Goal: Task Accomplishment & Management: Complete application form

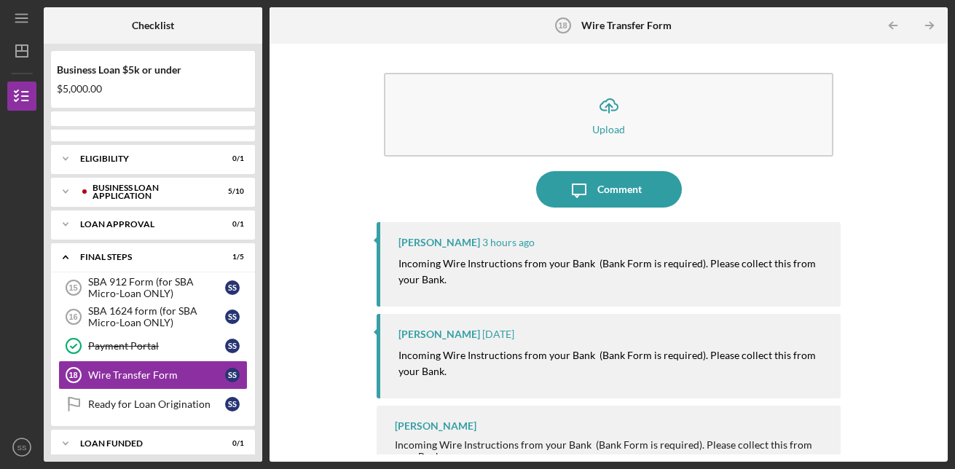
scroll to position [183, 0]
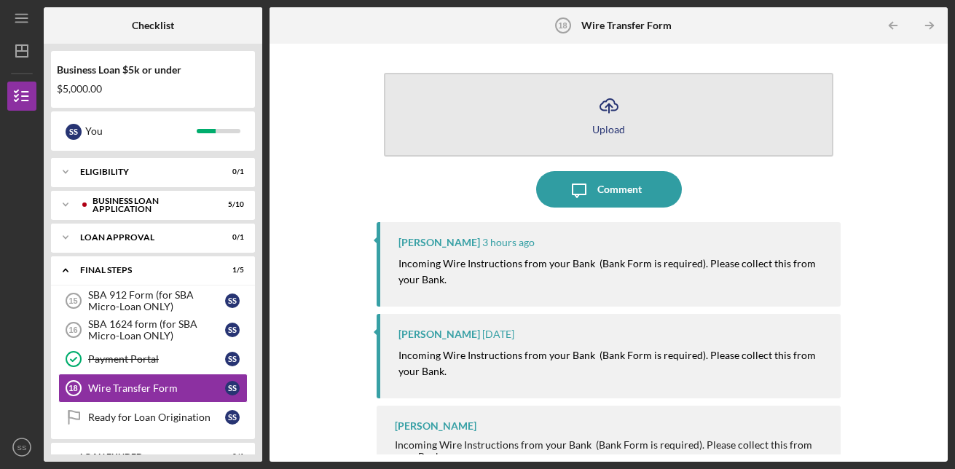
click at [603, 117] on icon "Icon/Upload" at bounding box center [609, 105] width 36 height 36
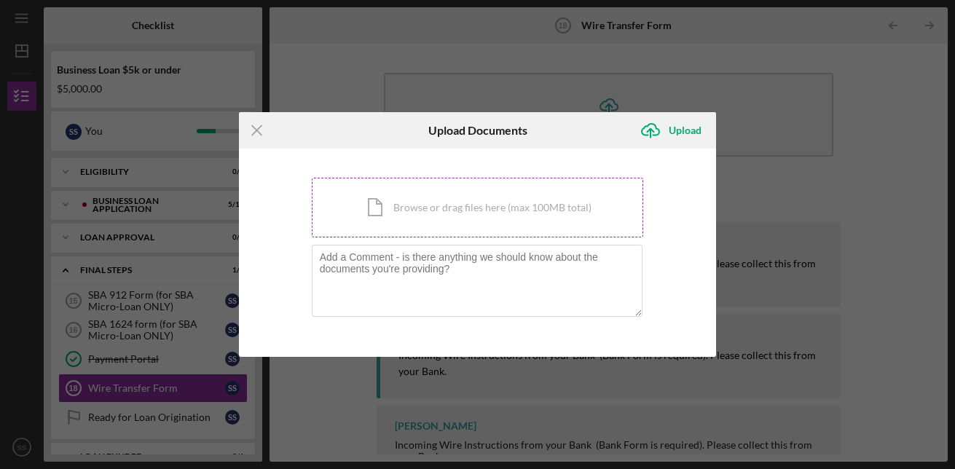
click at [486, 206] on div "Icon/Document Browse or drag files here (max 100MB total) Tap to choose files o…" at bounding box center [478, 208] width 332 height 60
click at [351, 272] on textarea at bounding box center [478, 280] width 332 height 71
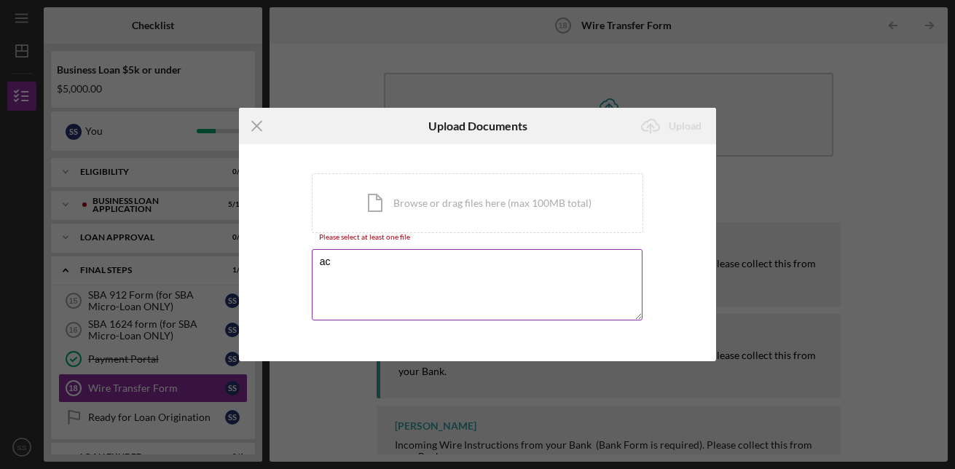
type textarea "a"
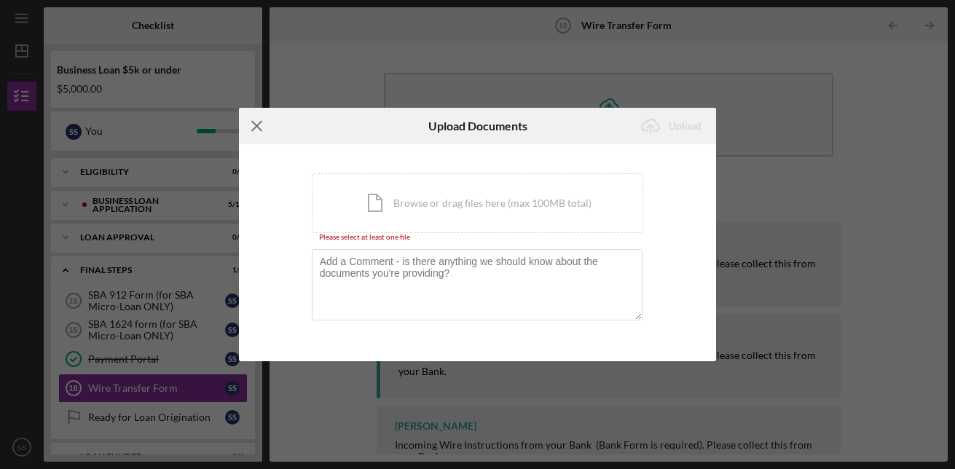
click at [259, 125] on icon "Icon/Menu Close" at bounding box center [257, 126] width 36 height 36
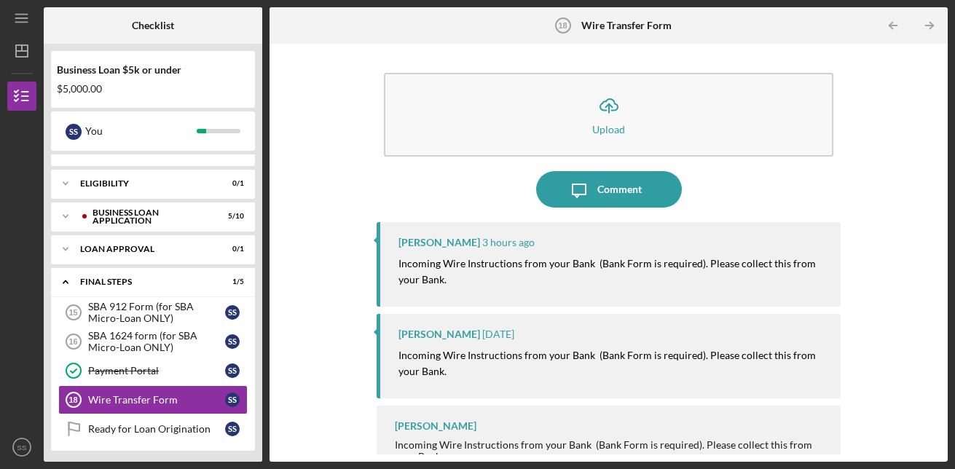
scroll to position [183, 0]
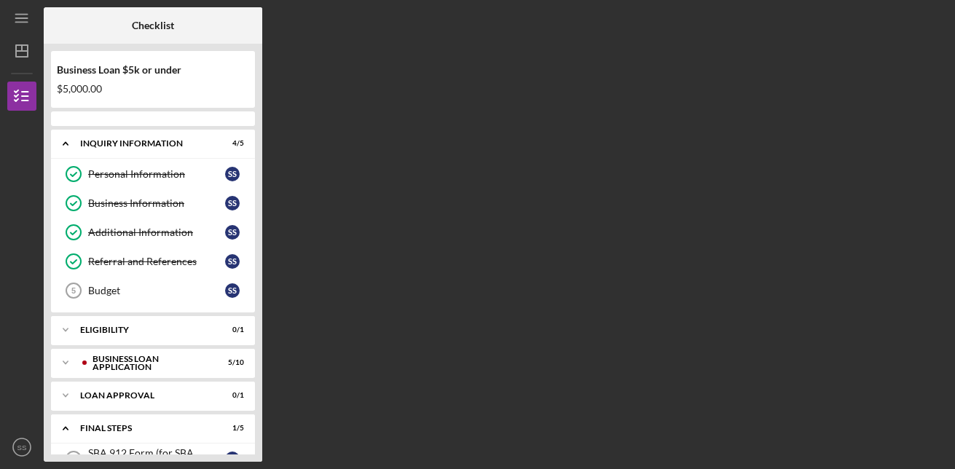
scroll to position [183, 0]
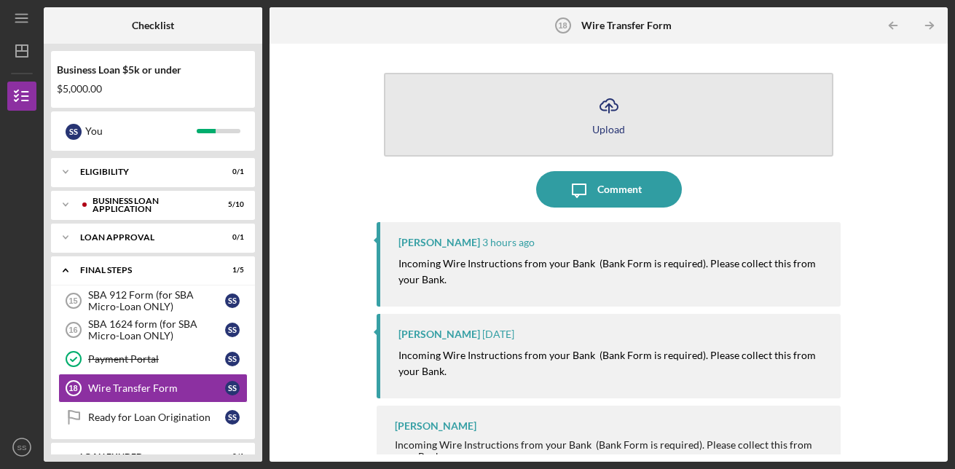
click at [600, 110] on icon "button" at bounding box center [608, 104] width 17 height 11
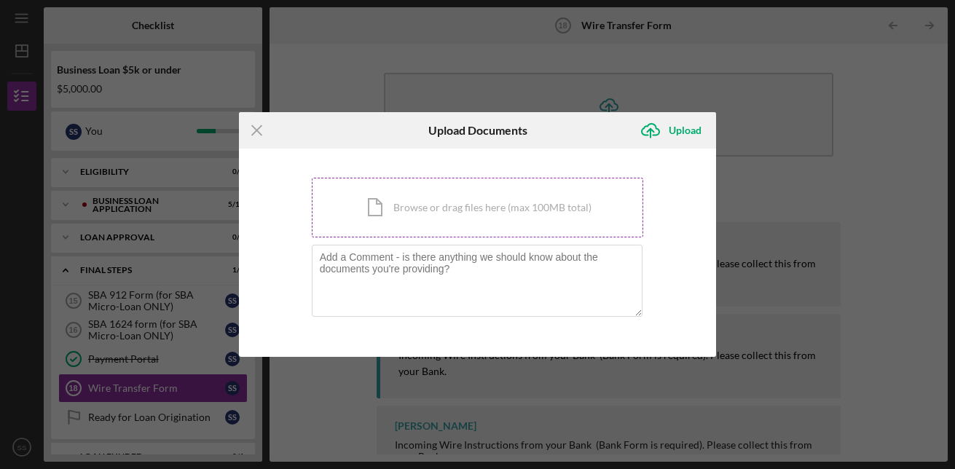
click at [423, 204] on div "Icon/Document Browse or drag files here (max 100MB total) Tap to choose files o…" at bounding box center [478, 208] width 332 height 60
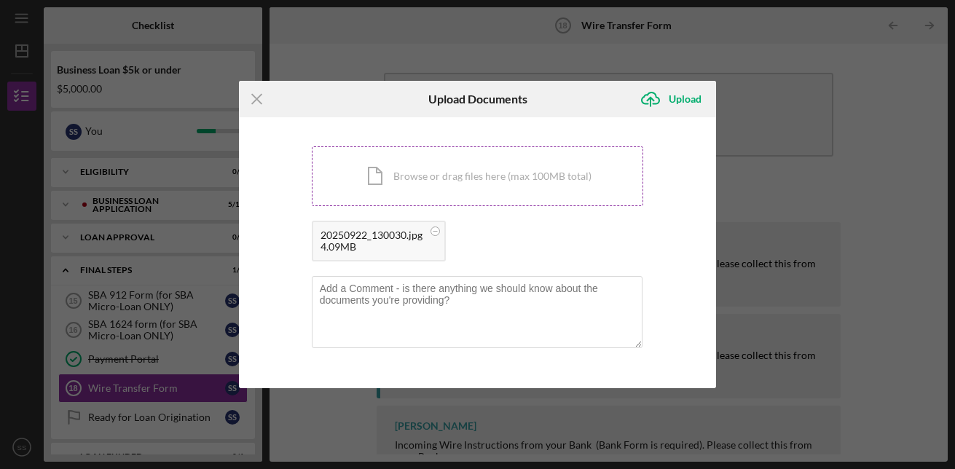
click at [345, 268] on div "20250922_130030.jpg 4.09MB" at bounding box center [478, 245] width 332 height 48
click at [681, 97] on div "Upload" at bounding box center [685, 99] width 33 height 29
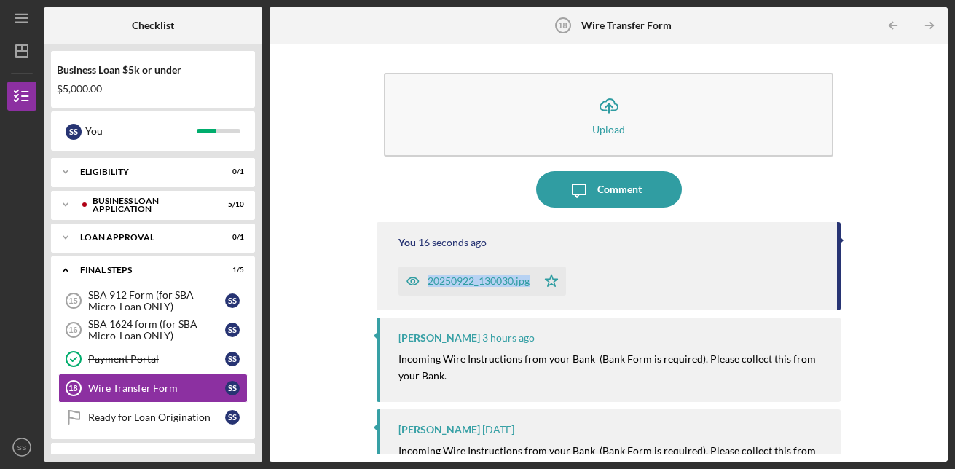
drag, startPoint x: 934, startPoint y: 232, endPoint x: 939, endPoint y: 290, distance: 58.5
click at [939, 290] on div "Icon/Upload Upload Icon/Message Comment You 16 seconds ago 20250922_130030.jpg …" at bounding box center [609, 253] width 664 height 404
drag, startPoint x: 429, startPoint y: 183, endPoint x: 420, endPoint y: 183, distance: 8.7
click at [429, 183] on div "Icon/Message Comment" at bounding box center [609, 189] width 465 height 36
click at [120, 234] on div "Loan Approval" at bounding box center [158, 237] width 157 height 9
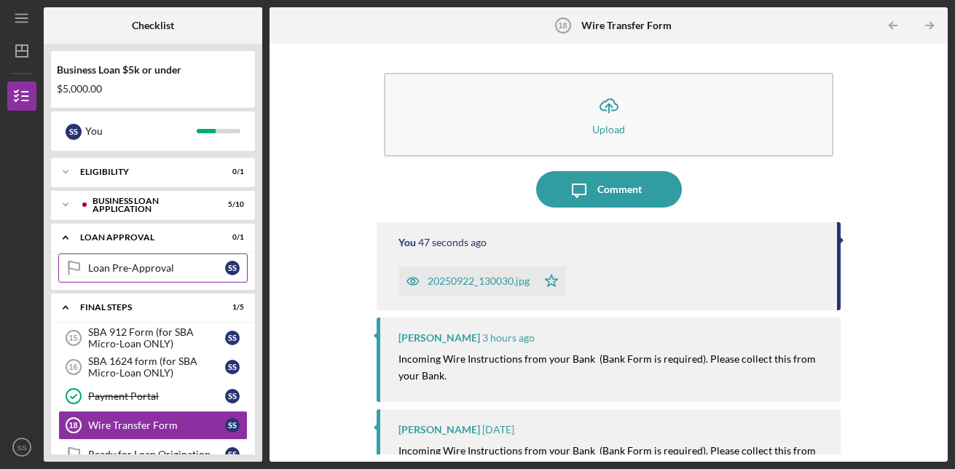
click at [145, 270] on div "Loan Pre-Approval" at bounding box center [156, 268] width 137 height 12
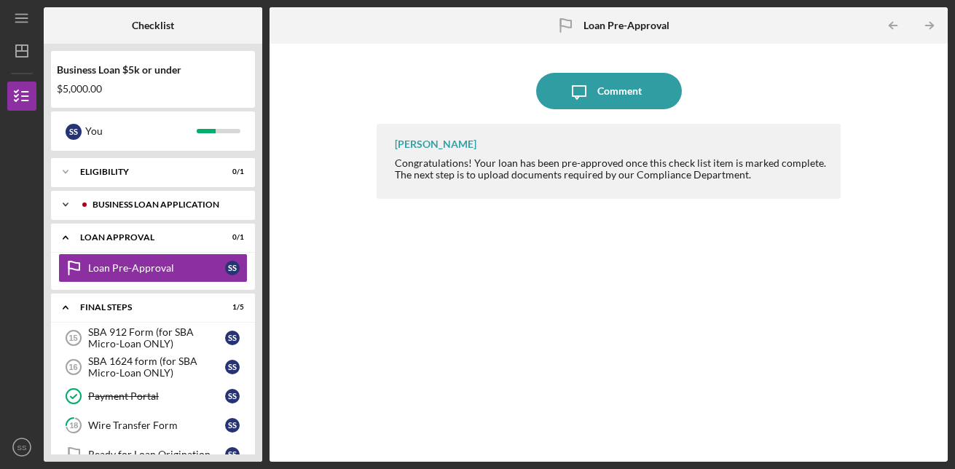
click at [119, 203] on div "BUSINESS LOAN APPLICATION" at bounding box center [165, 204] width 144 height 9
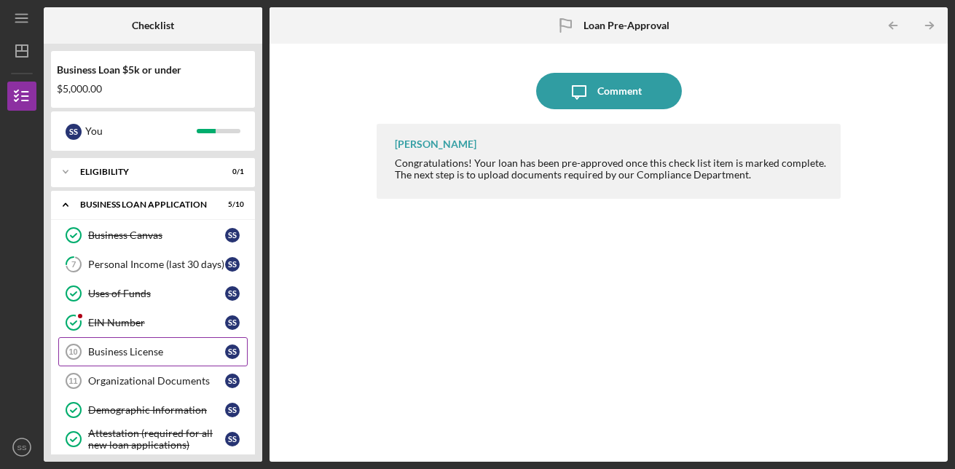
click at [148, 350] on div "Business License" at bounding box center [156, 352] width 137 height 12
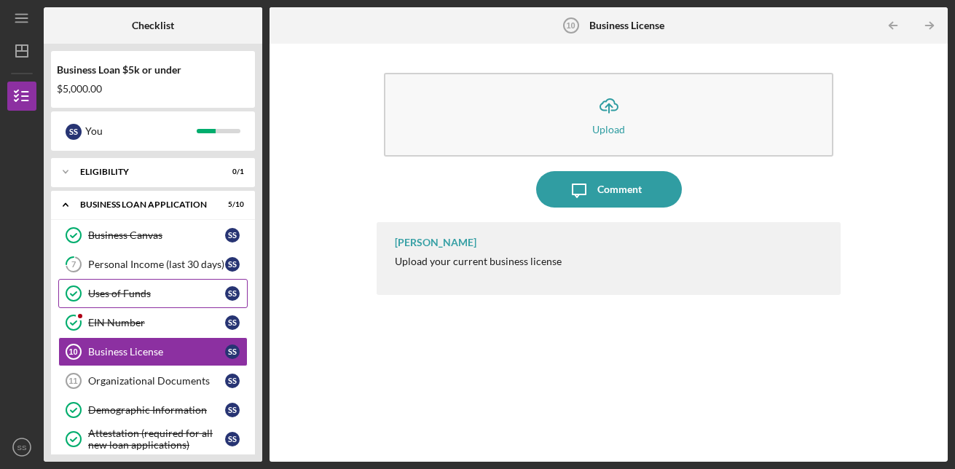
drag, startPoint x: 133, startPoint y: 362, endPoint x: 158, endPoint y: 284, distance: 81.8
click at [149, 267] on div "Business Canvas Business Canvas S S 7 Personal Income (last 30 days) S S Uses o…" at bounding box center [153, 370] width 204 height 299
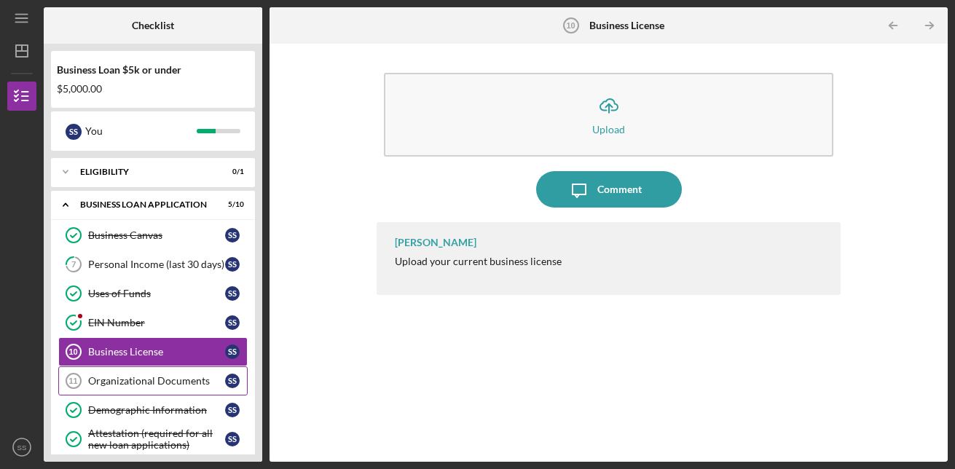
click at [141, 383] on div "Organizational Documents" at bounding box center [156, 381] width 137 height 12
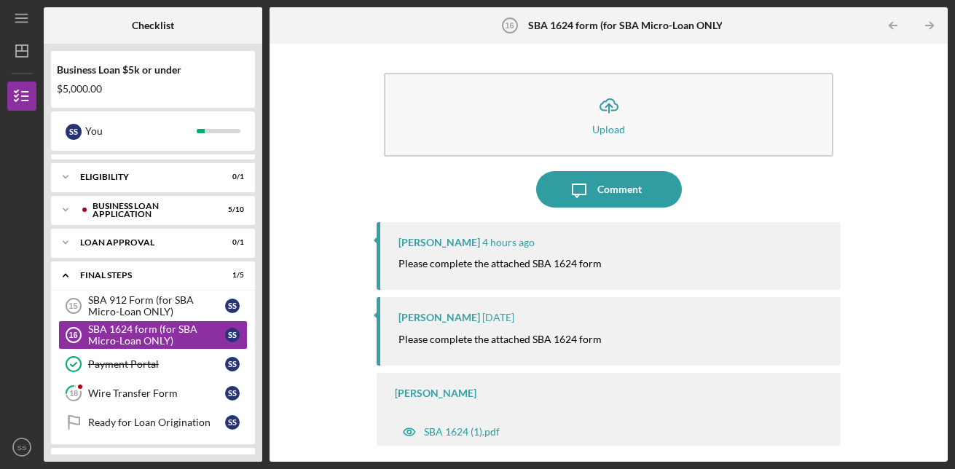
scroll to position [183, 0]
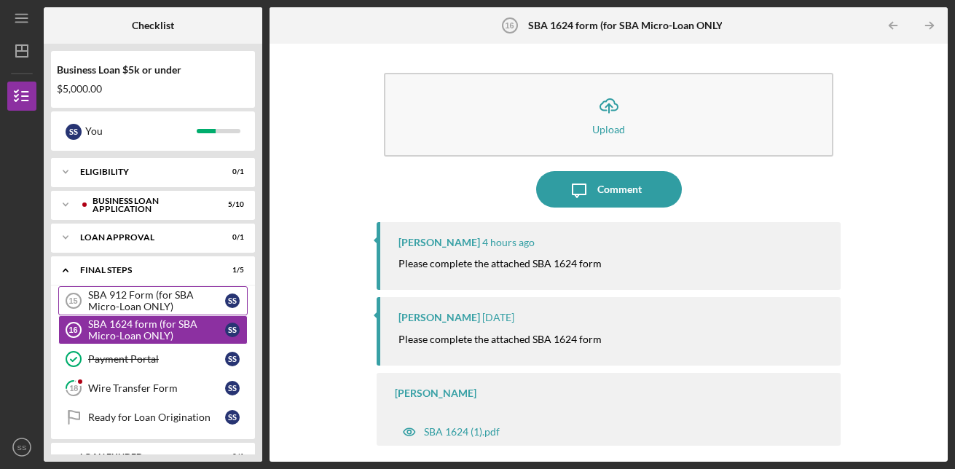
click at [139, 301] on div "SBA 912 Form (for SBA Micro-Loan ONLY)" at bounding box center [156, 300] width 137 height 23
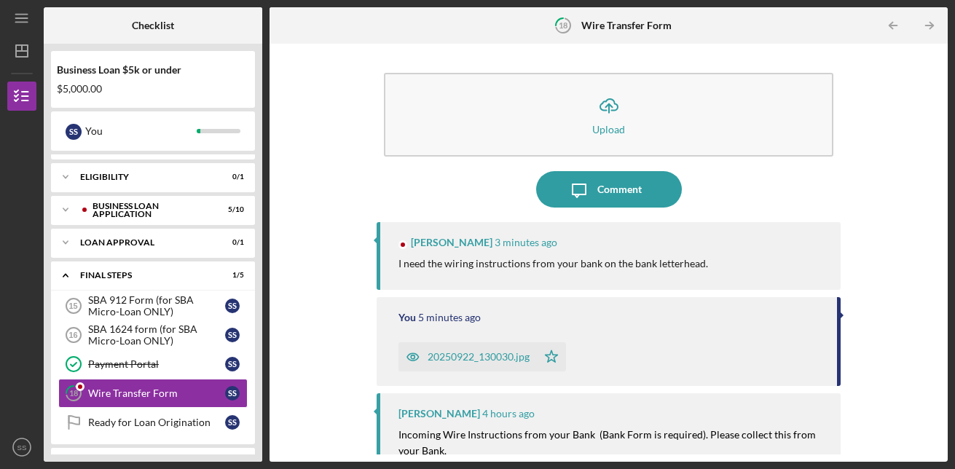
scroll to position [183, 0]
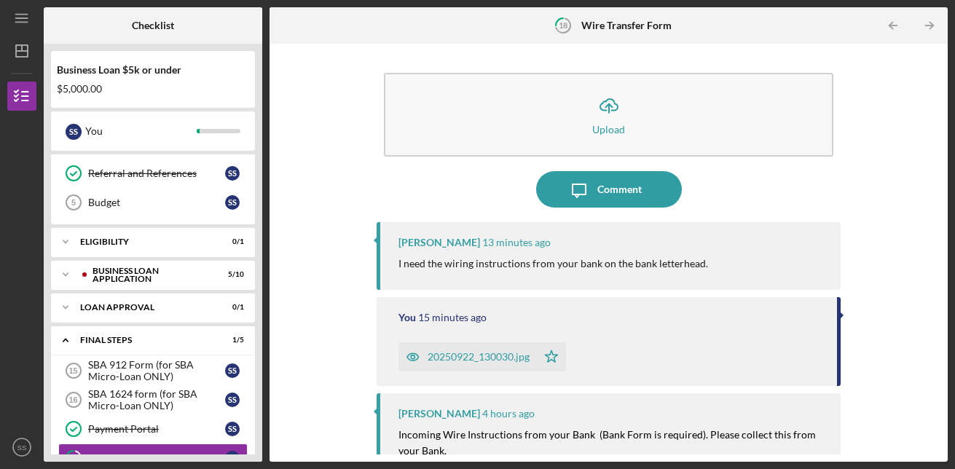
scroll to position [183, 0]
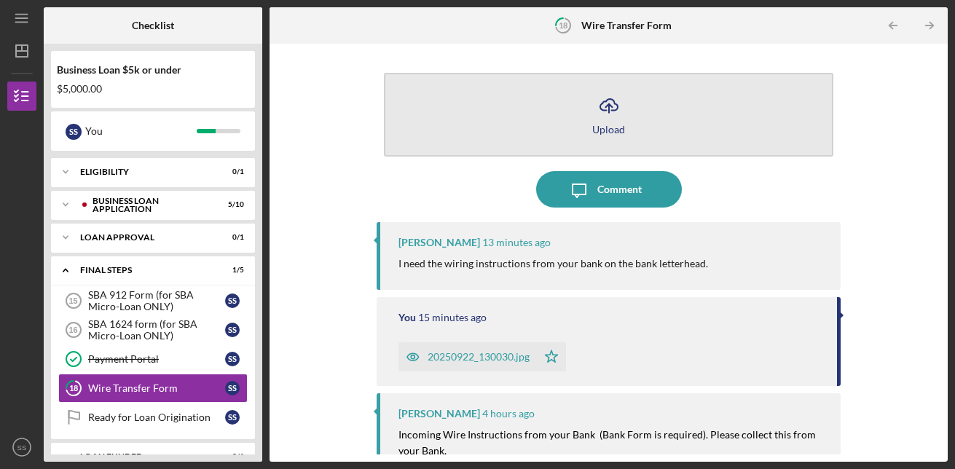
click at [606, 106] on polyline "button" at bounding box center [609, 106] width 7 height 4
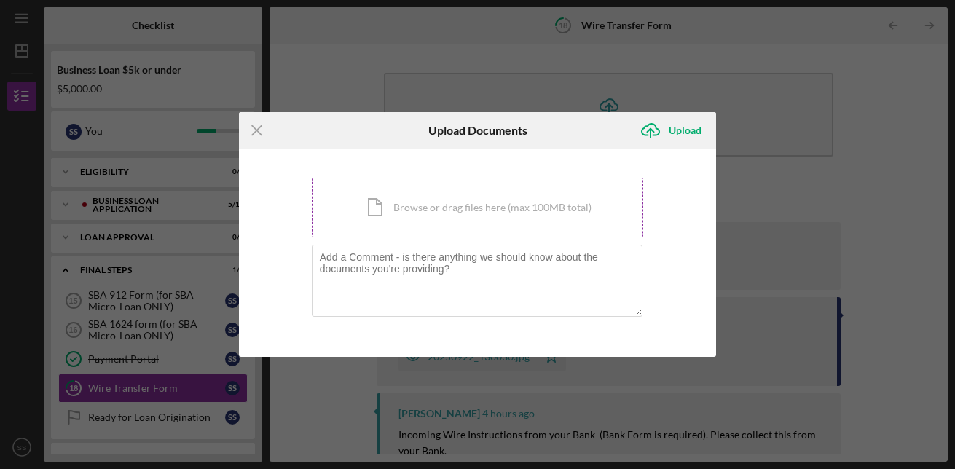
click at [444, 214] on div "Icon/Document Browse or drag files here (max 100MB total) Tap to choose files o…" at bounding box center [478, 208] width 332 height 60
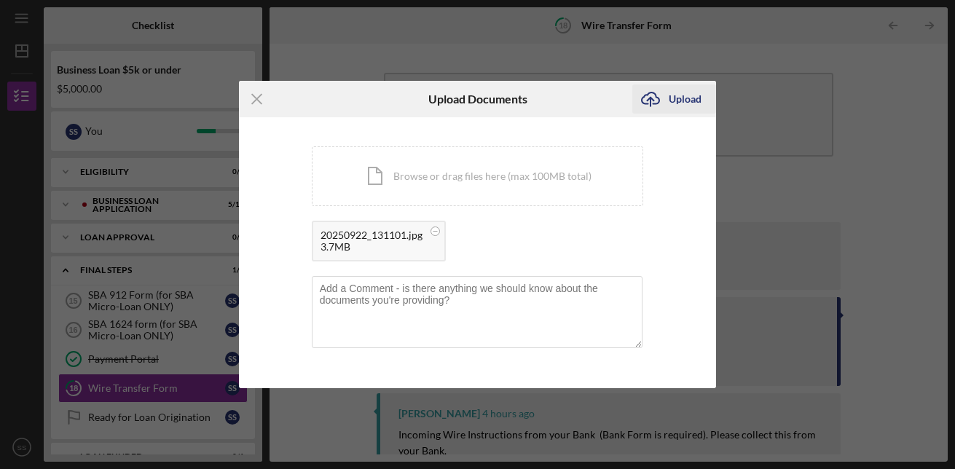
click at [668, 95] on icon "Icon/Upload" at bounding box center [651, 99] width 36 height 36
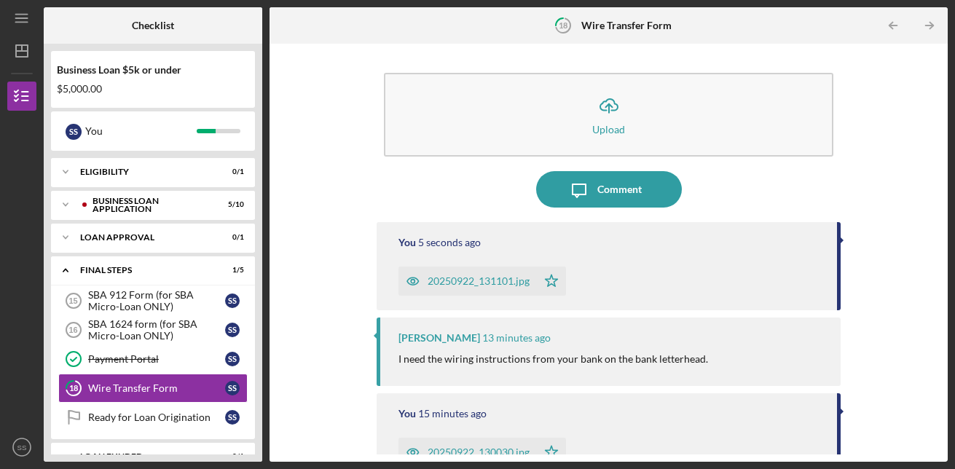
click at [496, 282] on div "20250922_131101.jpg" at bounding box center [479, 281] width 102 height 12
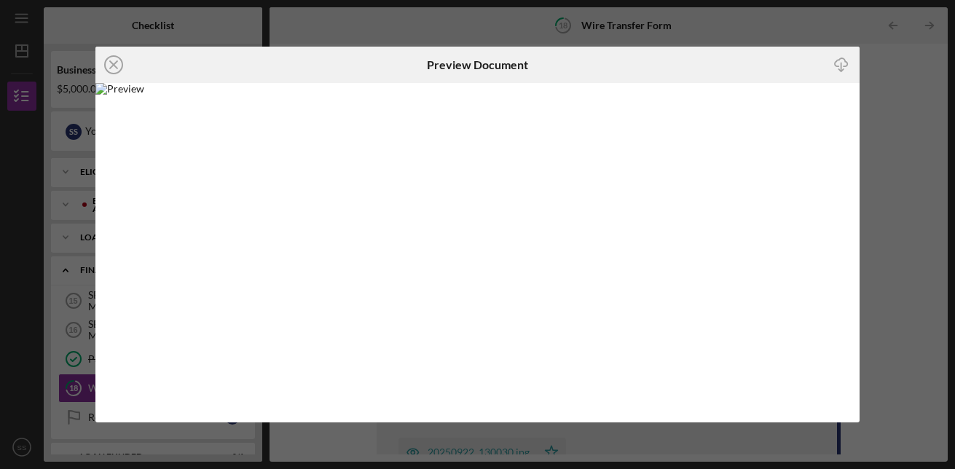
click at [903, 205] on div "Icon/Close Preview Document Icon/Download" at bounding box center [477, 234] width 955 height 469
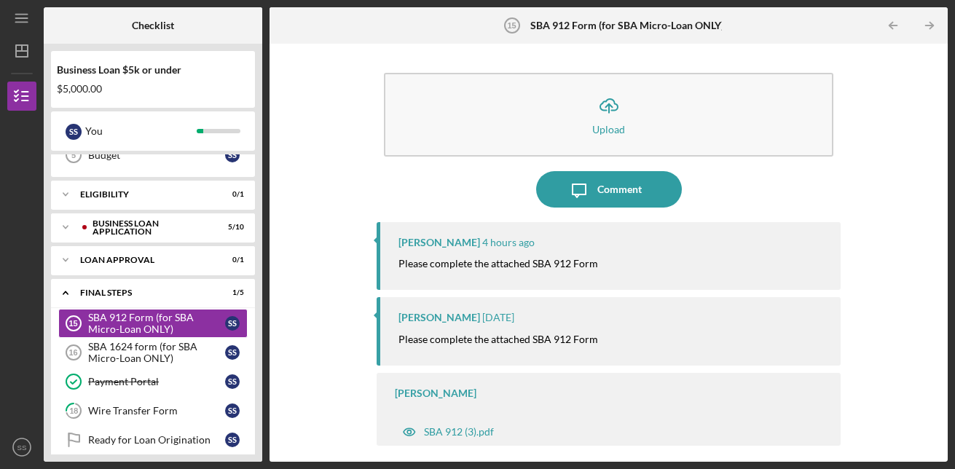
scroll to position [167, 0]
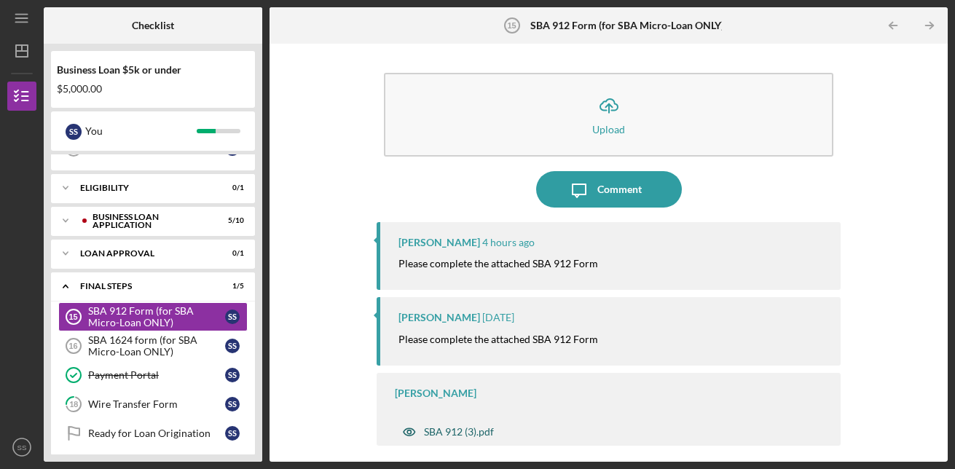
click at [469, 429] on div "SBA 912 (3).pdf" at bounding box center [459, 432] width 70 height 12
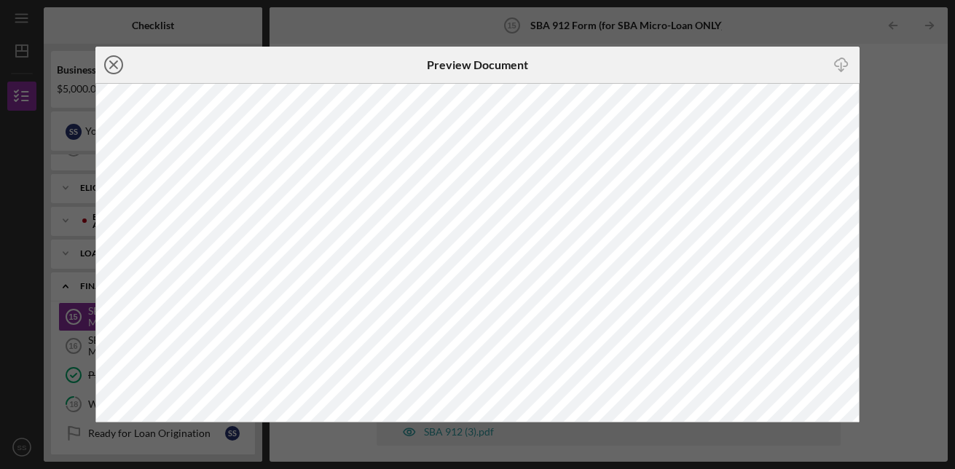
click at [114, 66] on line at bounding box center [113, 64] width 7 height 7
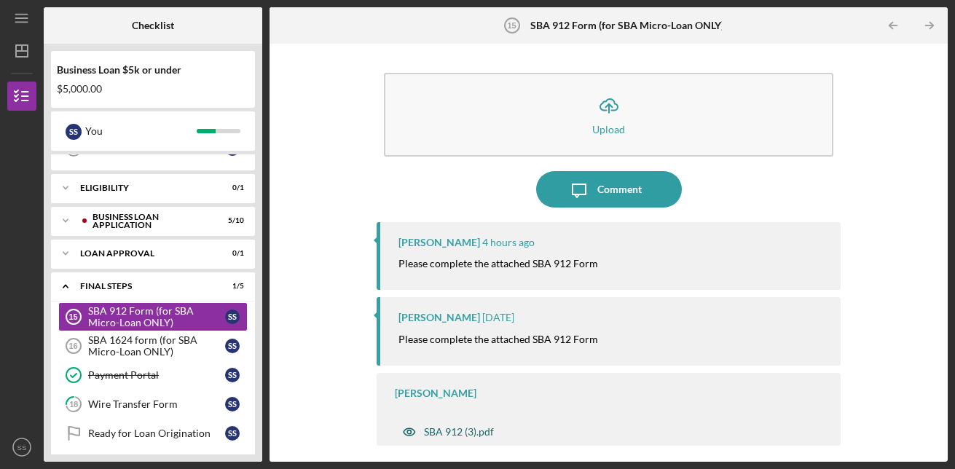
click at [480, 426] on div "SBA 912 (3).pdf" at bounding box center [459, 432] width 70 height 12
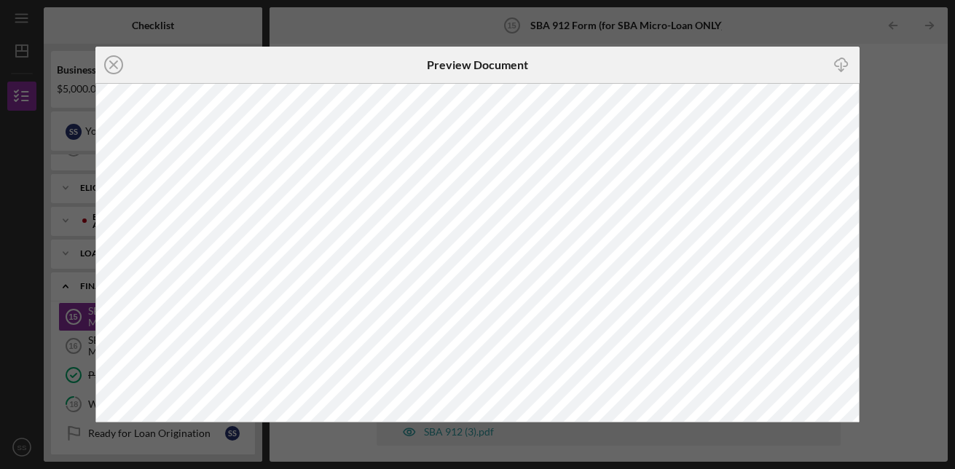
drag, startPoint x: 861, startPoint y: 208, endPoint x: 877, endPoint y: 203, distance: 16.8
click at [879, 204] on div "Icon/Close Preview Document Icon/Download" at bounding box center [477, 234] width 955 height 469
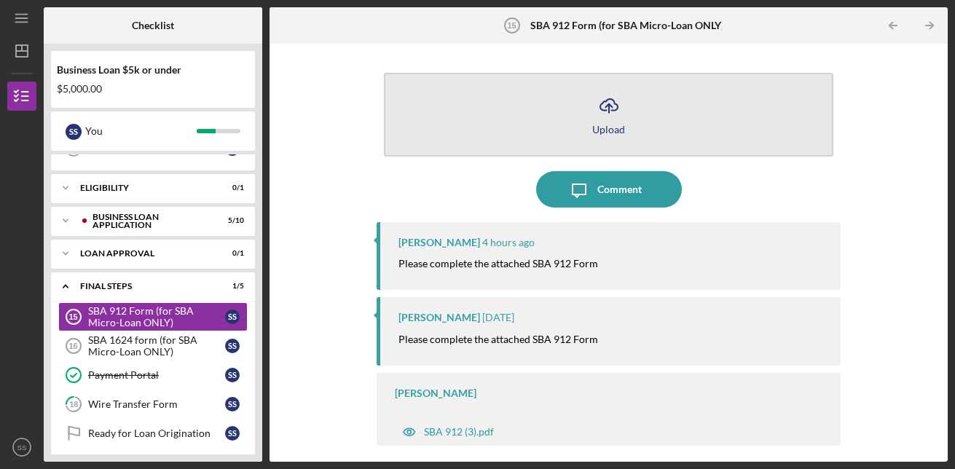
click at [620, 124] on div "Upload" at bounding box center [608, 129] width 33 height 11
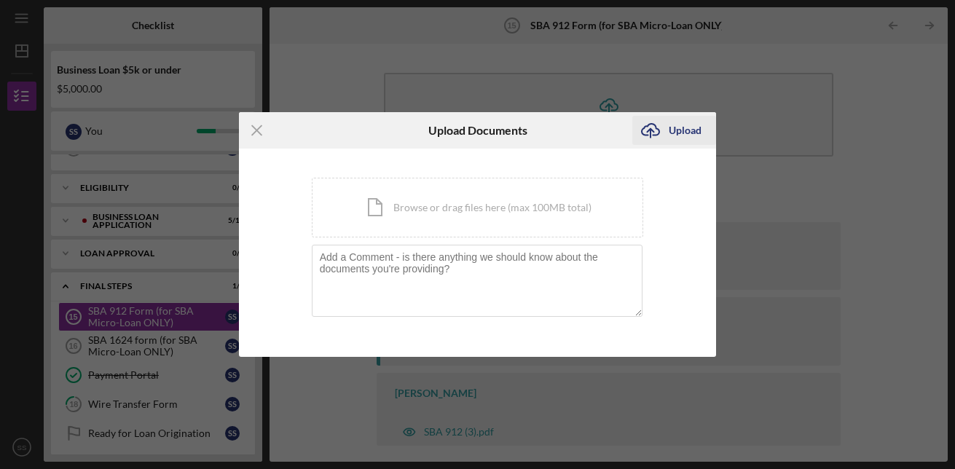
click at [677, 130] on div "Upload" at bounding box center [685, 130] width 33 height 29
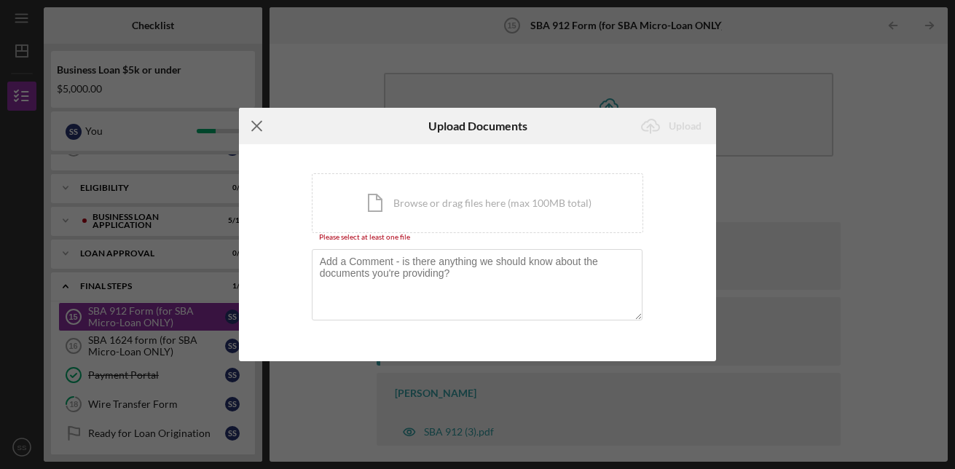
click at [257, 128] on line at bounding box center [256, 126] width 9 height 9
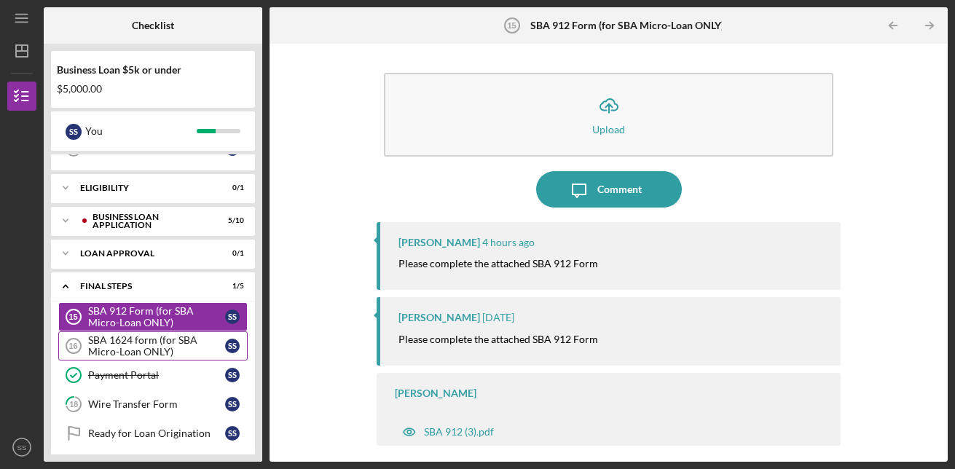
click at [149, 341] on div "SBA 1624 form (for SBA Micro-Loan ONLY)" at bounding box center [156, 345] width 137 height 23
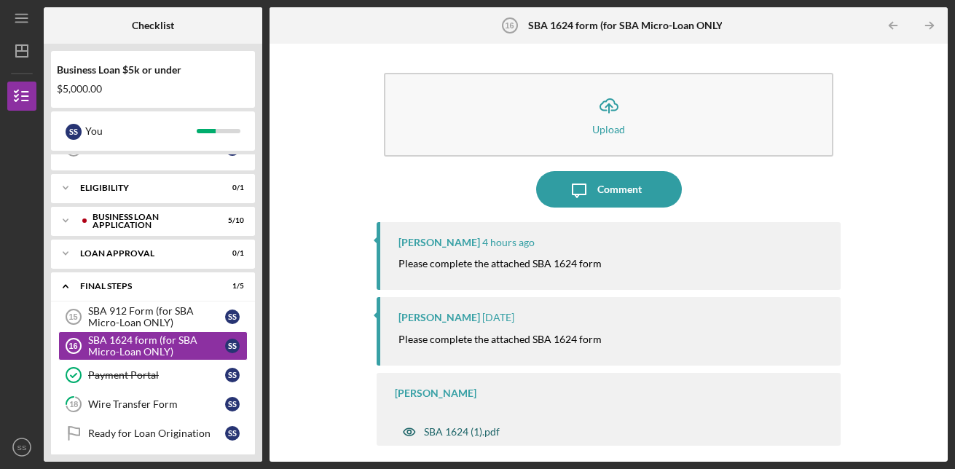
click at [447, 431] on div "SBA 1624 (1).pdf" at bounding box center [462, 432] width 76 height 12
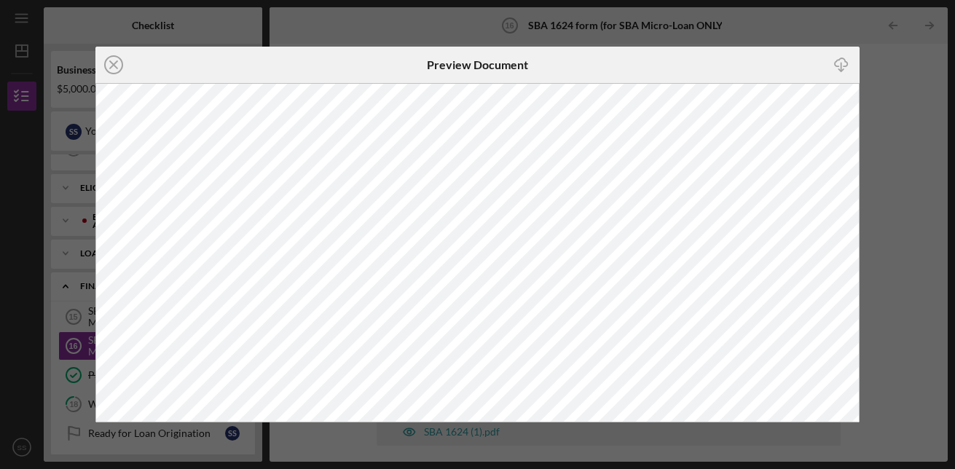
click at [842, 63] on line "button" at bounding box center [842, 67] width 0 height 8
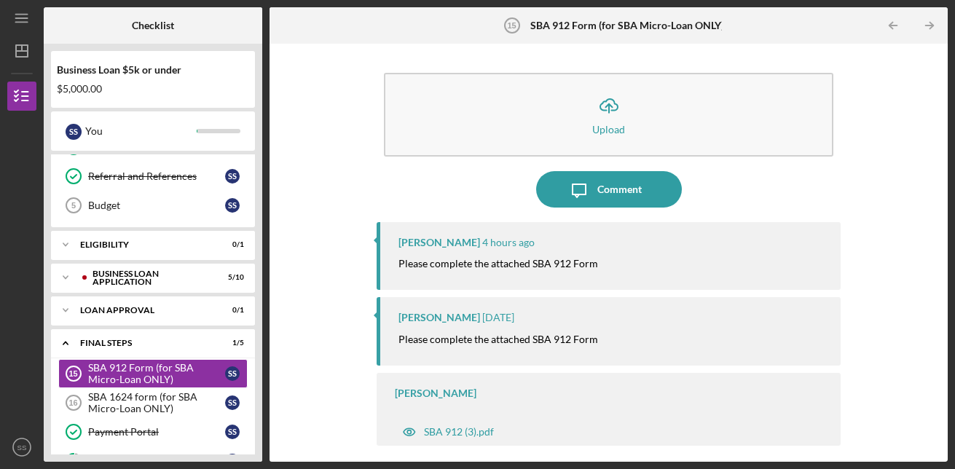
scroll to position [167, 0]
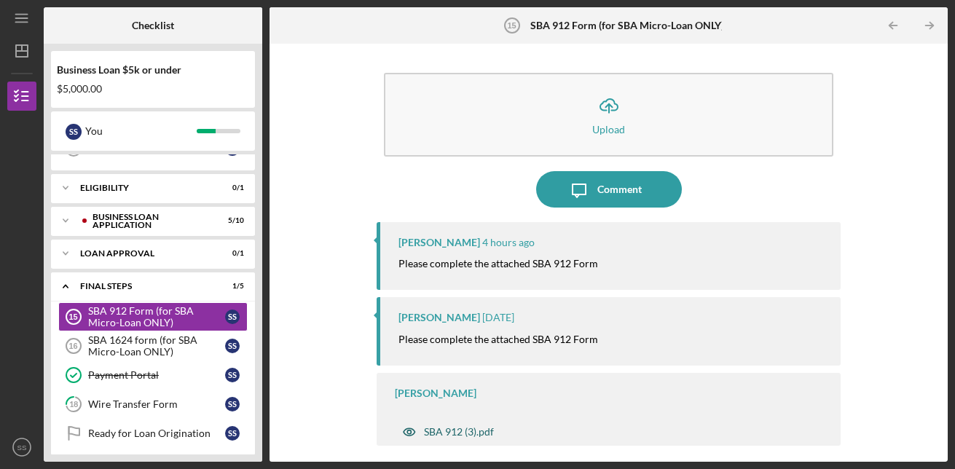
click at [453, 429] on div "SBA 912 (3).pdf" at bounding box center [459, 432] width 70 height 12
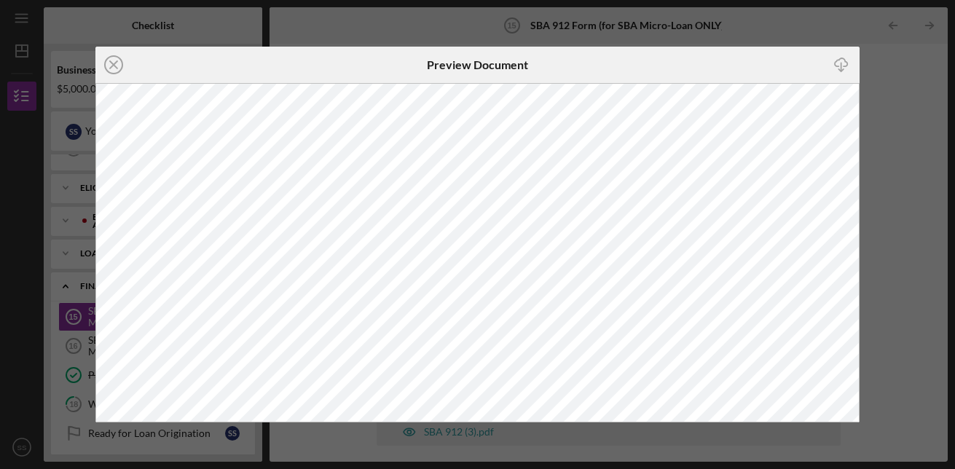
click at [118, 63] on icon "Icon/Close" at bounding box center [113, 65] width 36 height 36
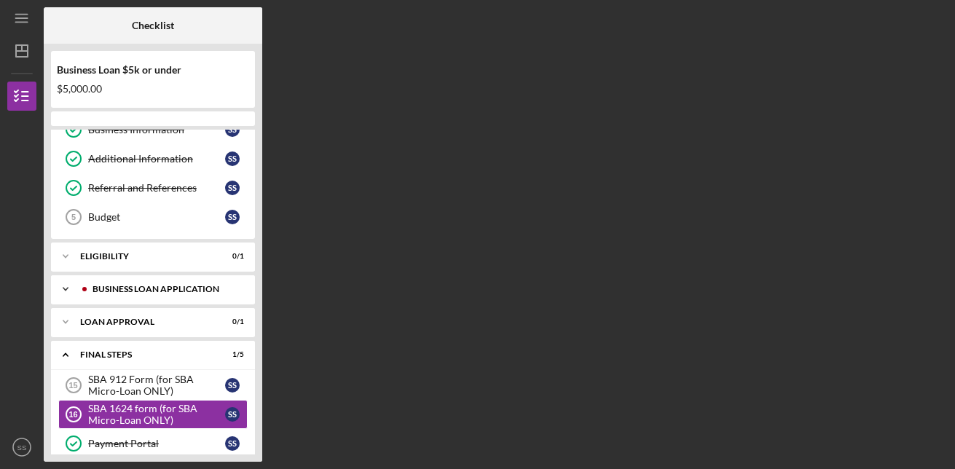
scroll to position [183, 0]
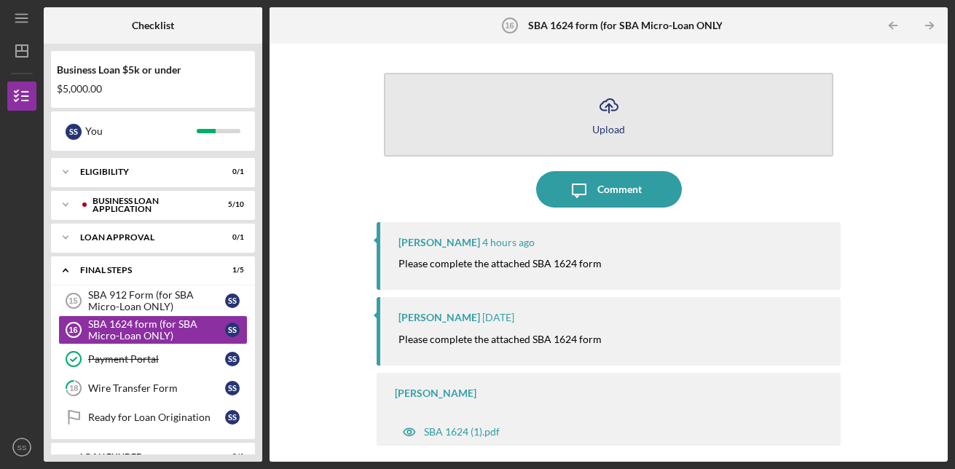
click at [607, 115] on icon "Icon/Upload" at bounding box center [609, 105] width 36 height 36
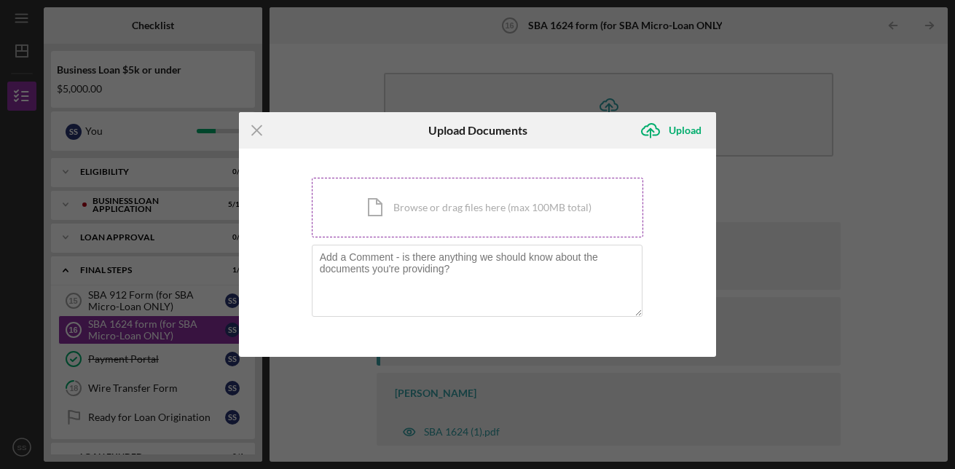
click at [420, 207] on div "Icon/Document Browse or drag files here (max 100MB total) Tap to choose files o…" at bounding box center [478, 208] width 332 height 60
click at [259, 129] on icon "Icon/Menu Close" at bounding box center [257, 130] width 36 height 36
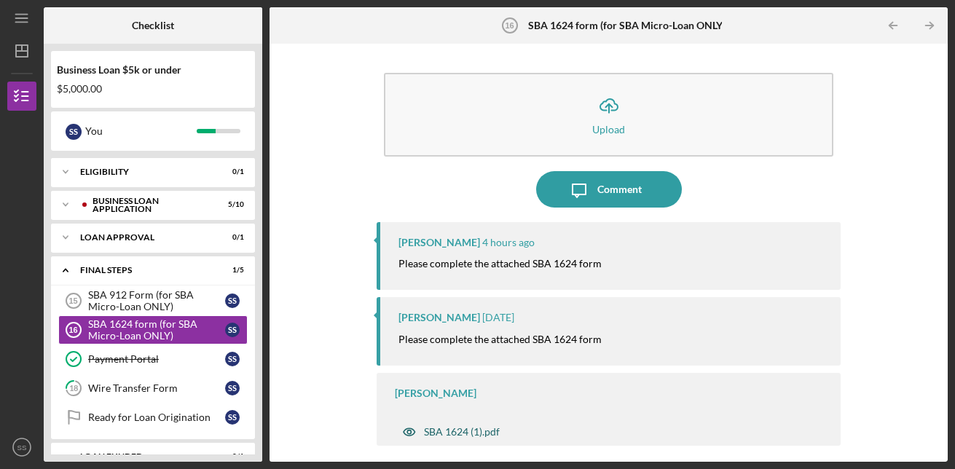
click at [474, 439] on div "SBA 1624 (1).pdf" at bounding box center [451, 432] width 112 height 29
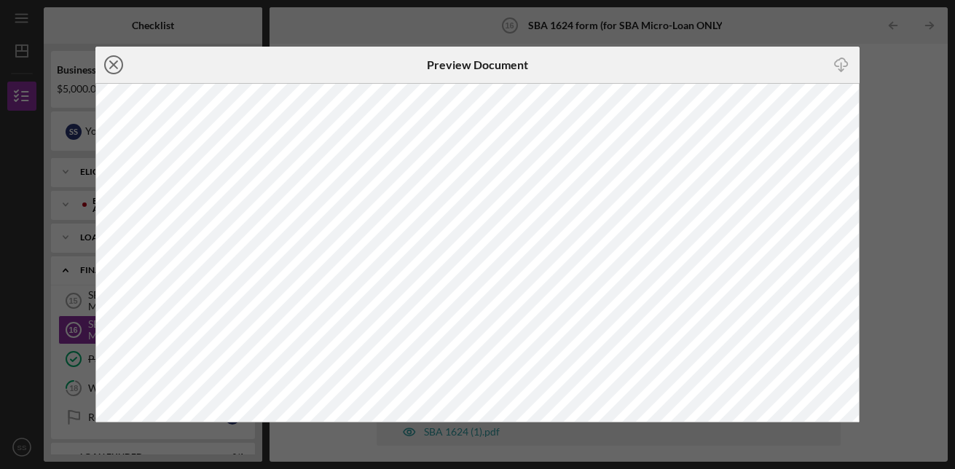
click at [122, 68] on icon "Icon/Close" at bounding box center [113, 65] width 36 height 36
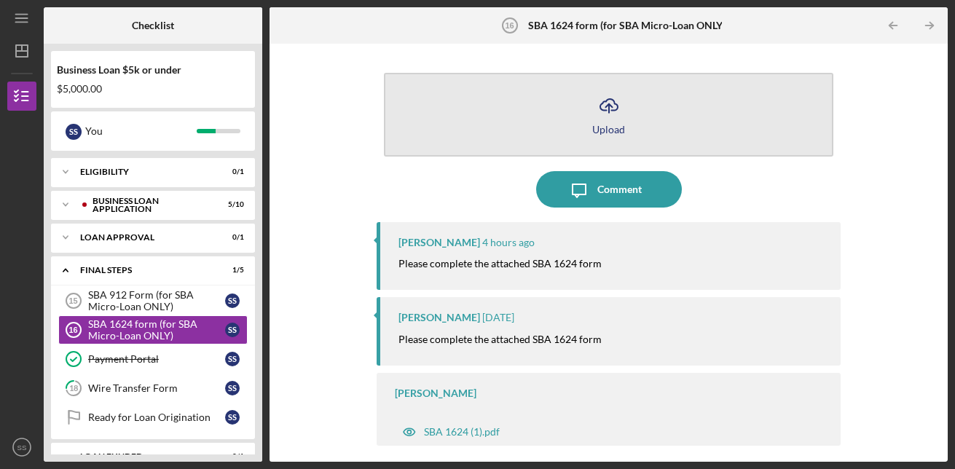
click at [609, 133] on div "Upload" at bounding box center [608, 129] width 33 height 11
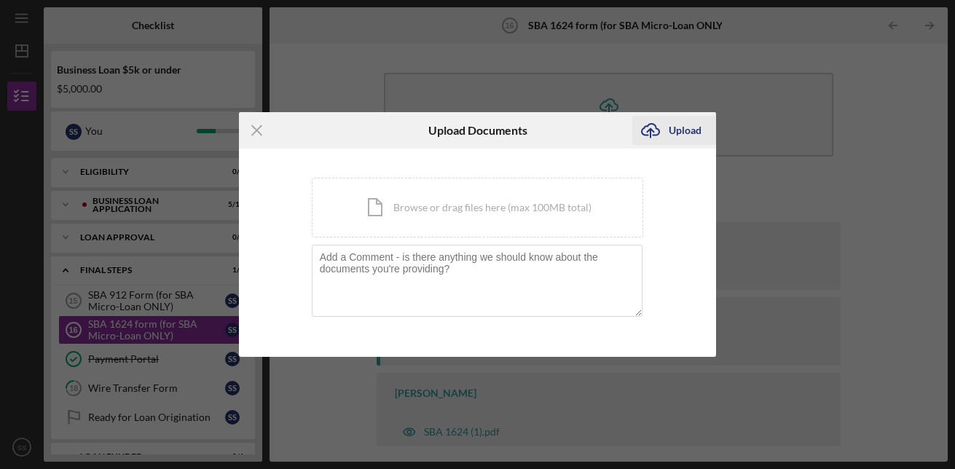
click at [673, 132] on div "Upload" at bounding box center [685, 130] width 33 height 29
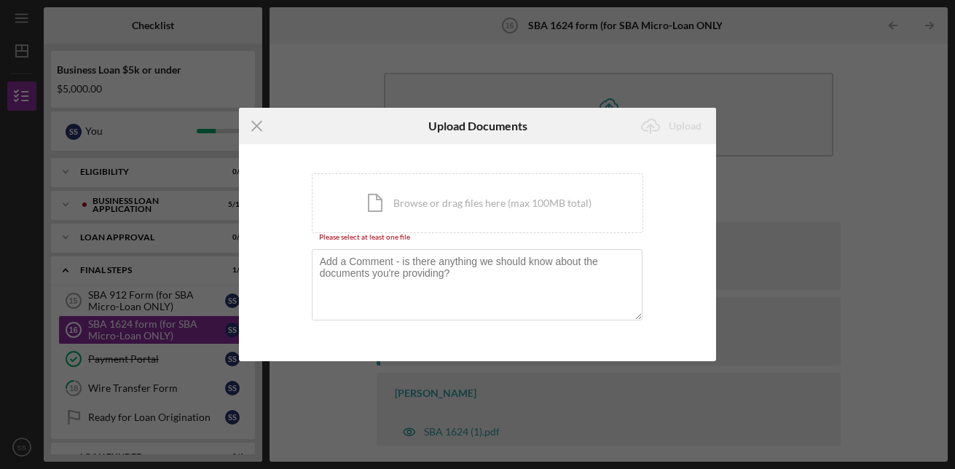
click at [254, 120] on icon "Icon/Menu Close" at bounding box center [257, 126] width 36 height 36
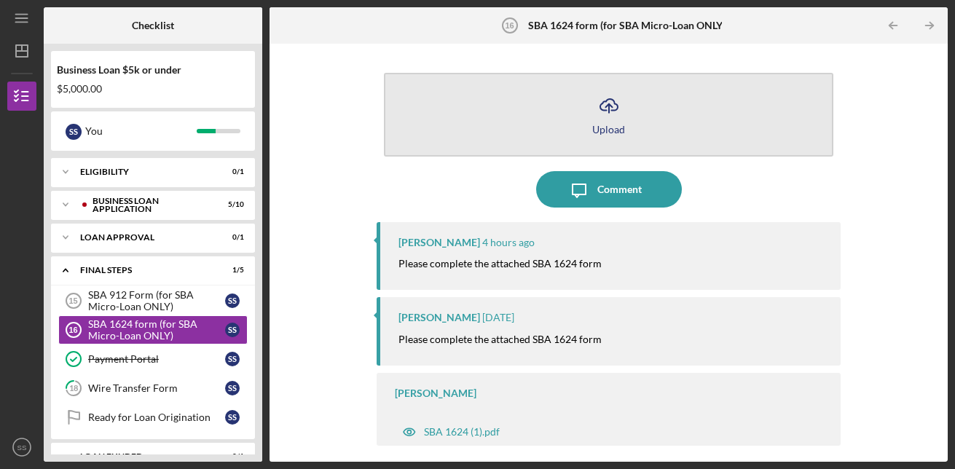
click at [599, 101] on icon "Icon/Upload" at bounding box center [609, 105] width 36 height 36
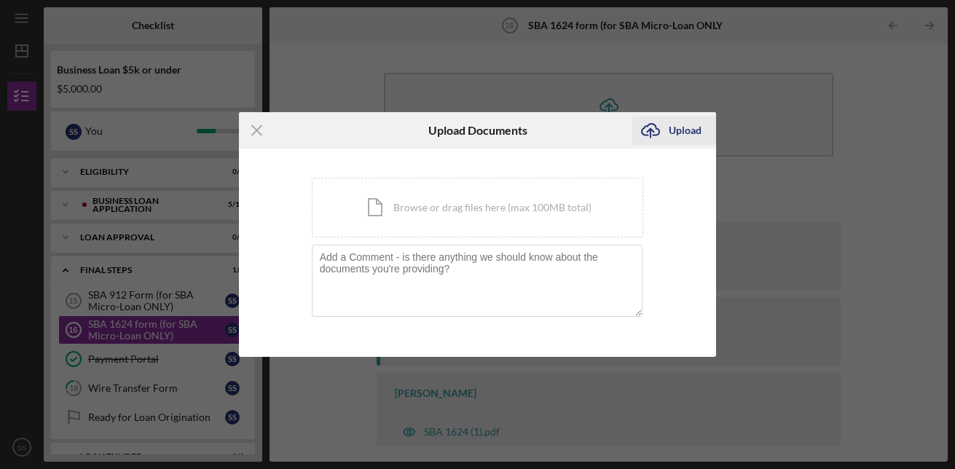
click at [690, 137] on div "Upload" at bounding box center [685, 130] width 33 height 29
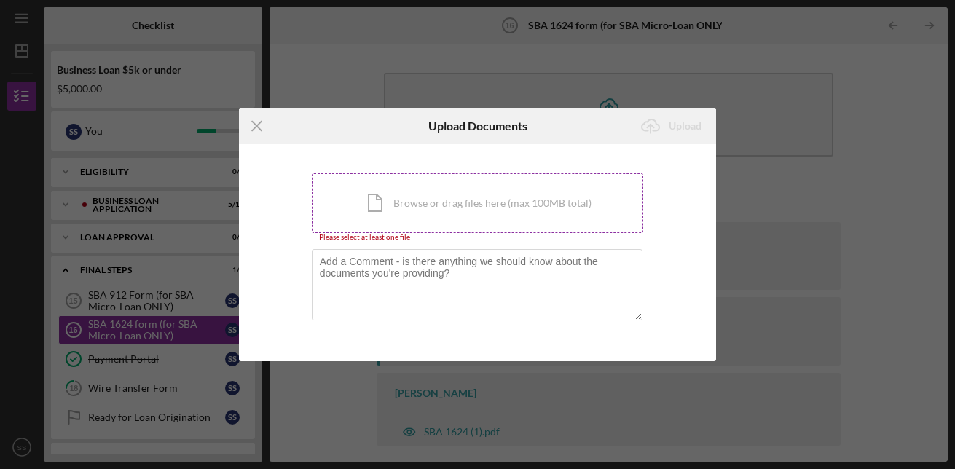
click at [461, 208] on div "Icon/Document Browse or drag files here (max 100MB total) Tap to choose files o…" at bounding box center [478, 203] width 332 height 60
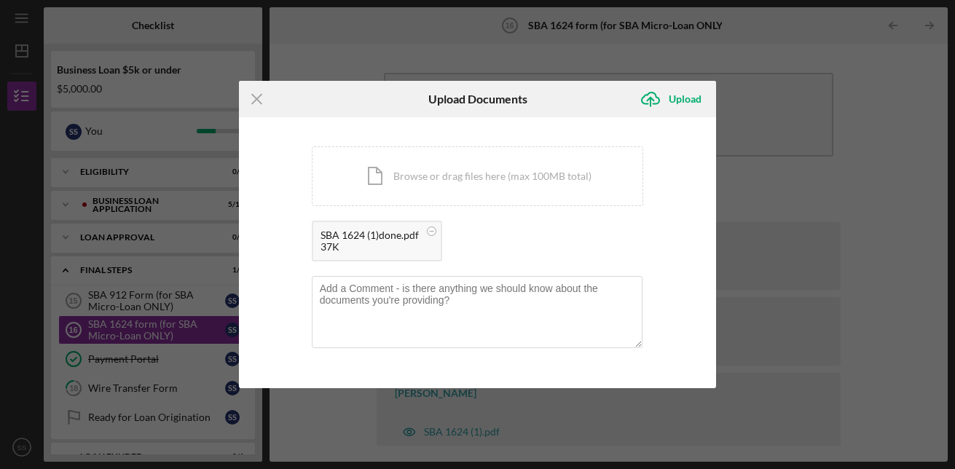
click at [380, 235] on div "SBA 1624 (1)done.pdf" at bounding box center [370, 236] width 98 height 12
click at [391, 244] on div "37K" at bounding box center [370, 247] width 98 height 12
click at [364, 238] on div "SBA 1624 (1)done.pdf" at bounding box center [370, 236] width 98 height 12
click at [386, 244] on div "37K" at bounding box center [370, 247] width 98 height 12
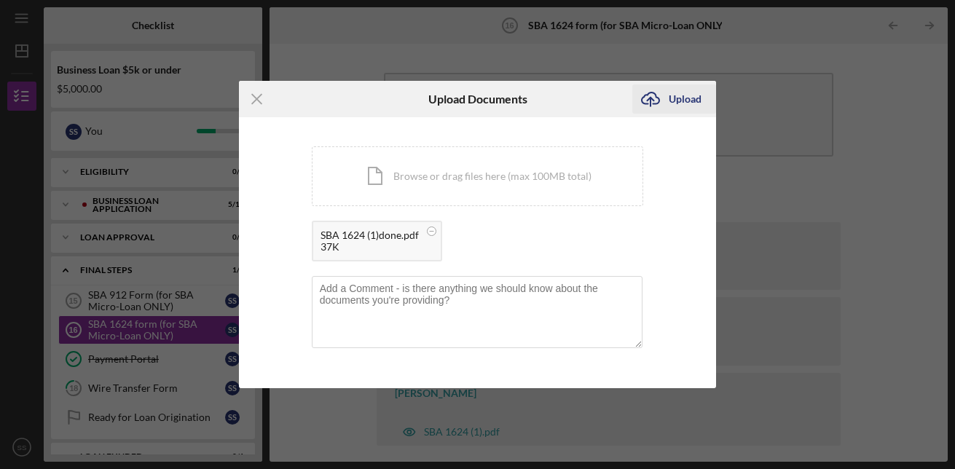
click at [663, 94] on icon "Icon/Upload" at bounding box center [651, 99] width 36 height 36
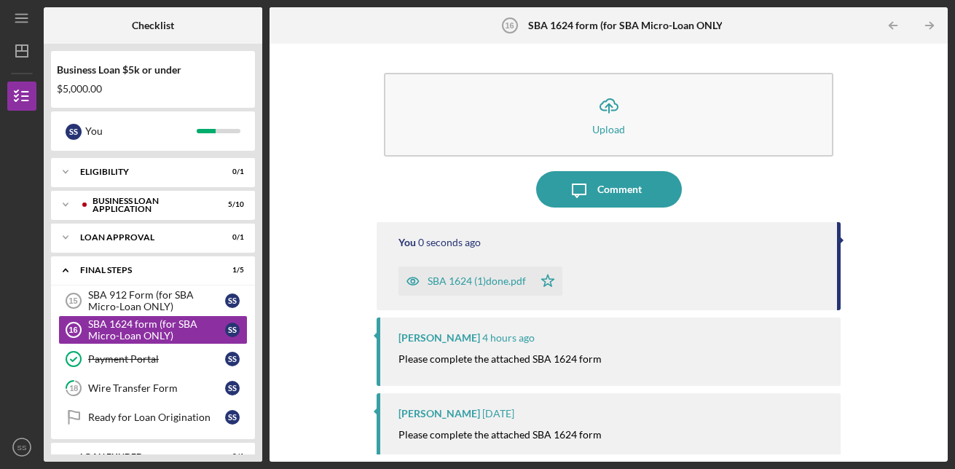
click at [480, 282] on div "SBA 1624 (1)done.pdf" at bounding box center [477, 281] width 98 height 12
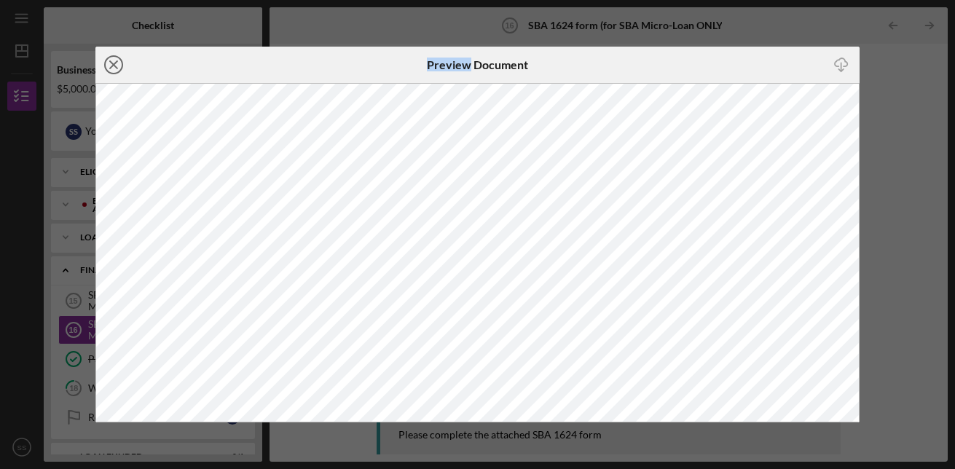
click at [113, 63] on icon "Icon/Close" at bounding box center [113, 65] width 36 height 36
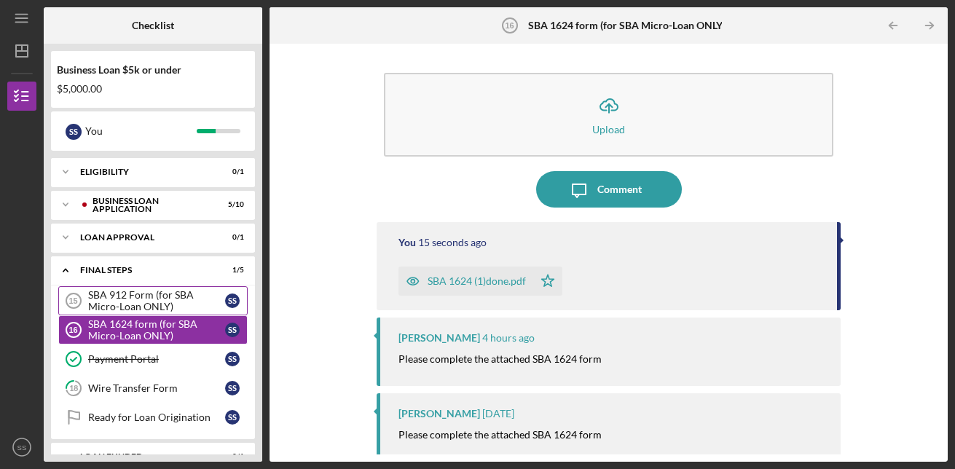
click at [136, 297] on div "SBA 912 Form (for SBA Micro-Loan ONLY)" at bounding box center [156, 300] width 137 height 23
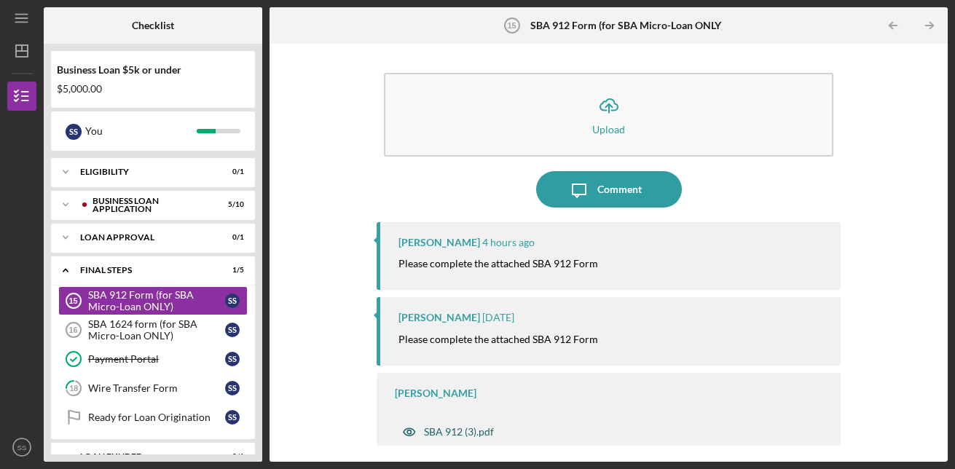
click at [463, 430] on div "SBA 912 (3).pdf" at bounding box center [459, 432] width 70 height 12
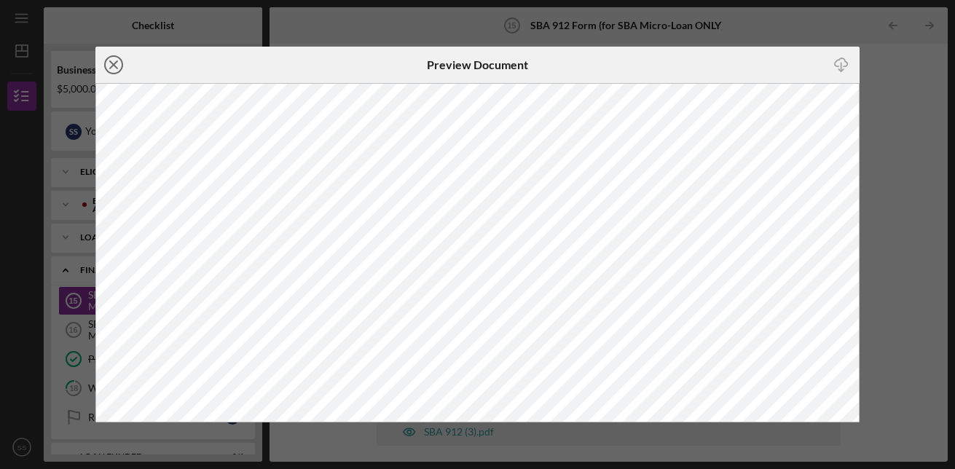
click at [116, 66] on icon "Icon/Close" at bounding box center [113, 65] width 36 height 36
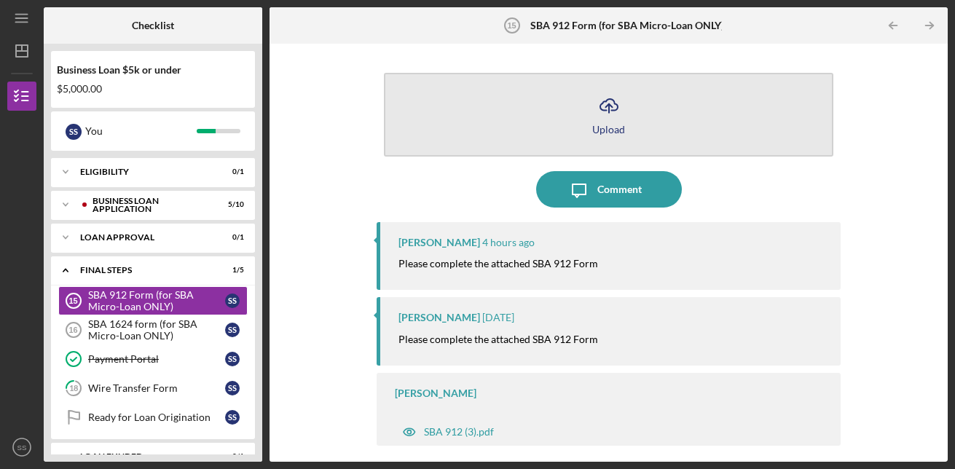
click at [617, 108] on icon "button" at bounding box center [608, 104] width 17 height 11
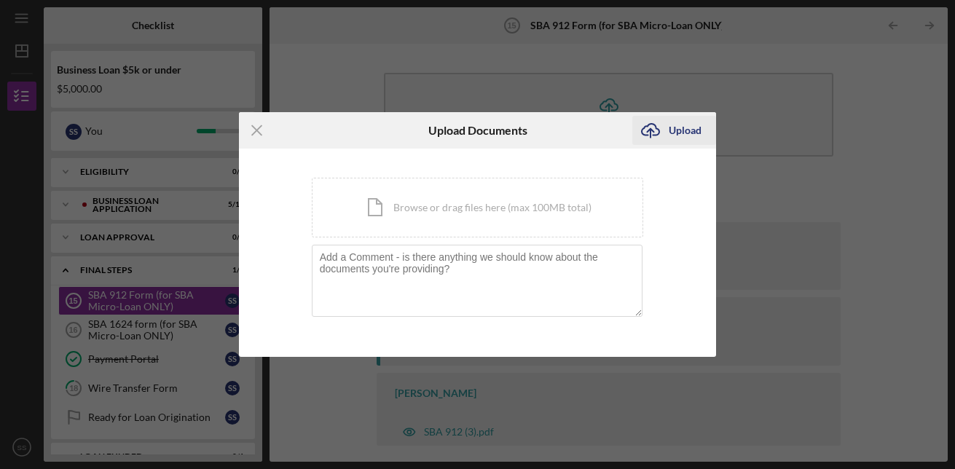
click at [695, 130] on div "Upload" at bounding box center [685, 130] width 33 height 29
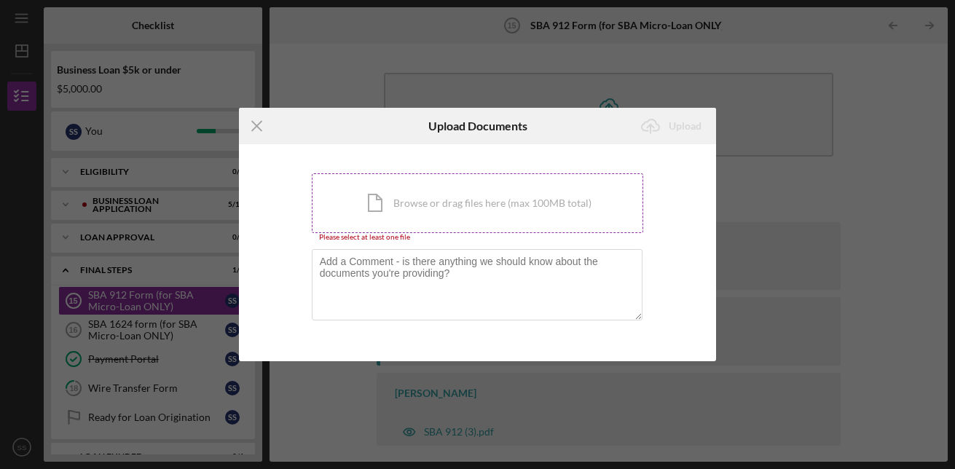
click at [451, 206] on div "Icon/Document Browse or drag files here (max 100MB total) Tap to choose files o…" at bounding box center [478, 203] width 332 height 60
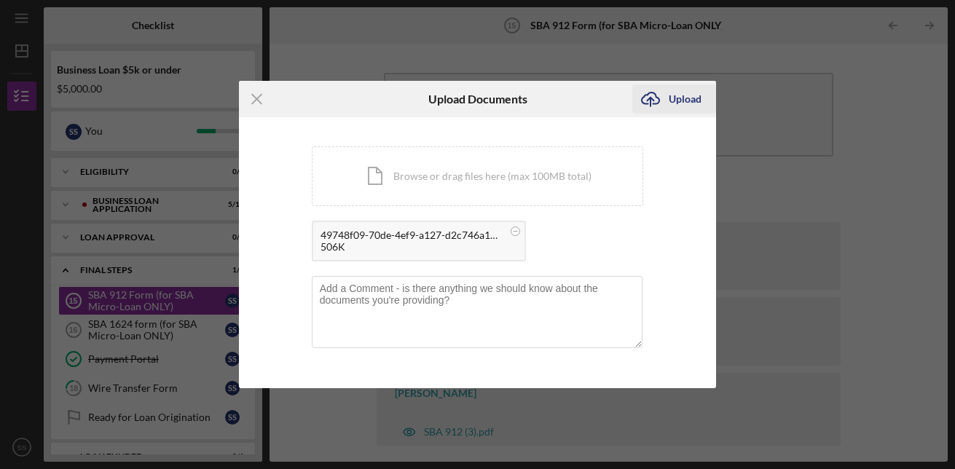
click at [683, 98] on div "Upload" at bounding box center [685, 99] width 33 height 29
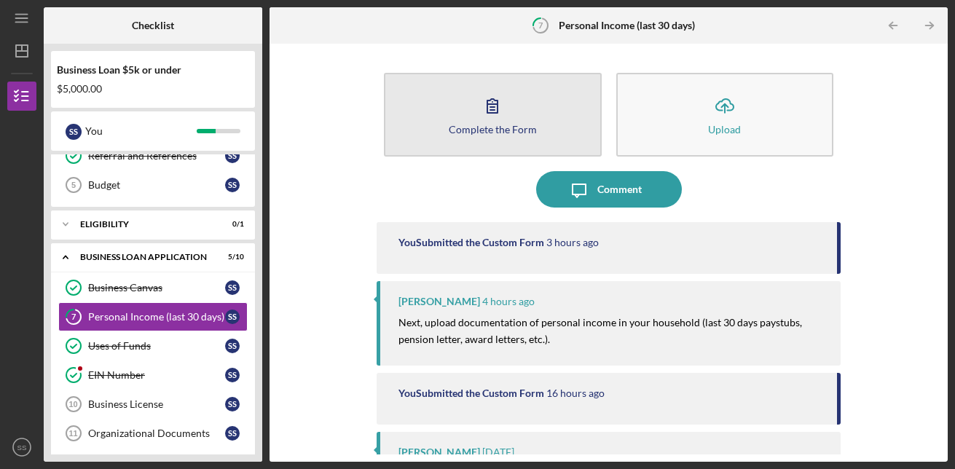
click at [493, 120] on icon "button" at bounding box center [492, 105] width 36 height 36
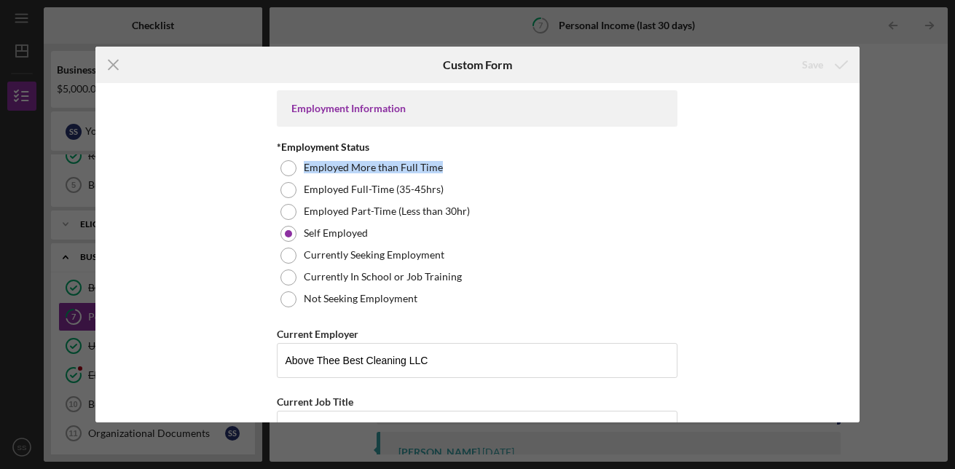
drag, startPoint x: 861, startPoint y: 131, endPoint x: 859, endPoint y: 176, distance: 45.2
click at [859, 176] on div "Icon/Menu Close Custom Form Save Employment Information *Employment Status Empl…" at bounding box center [477, 234] width 955 height 469
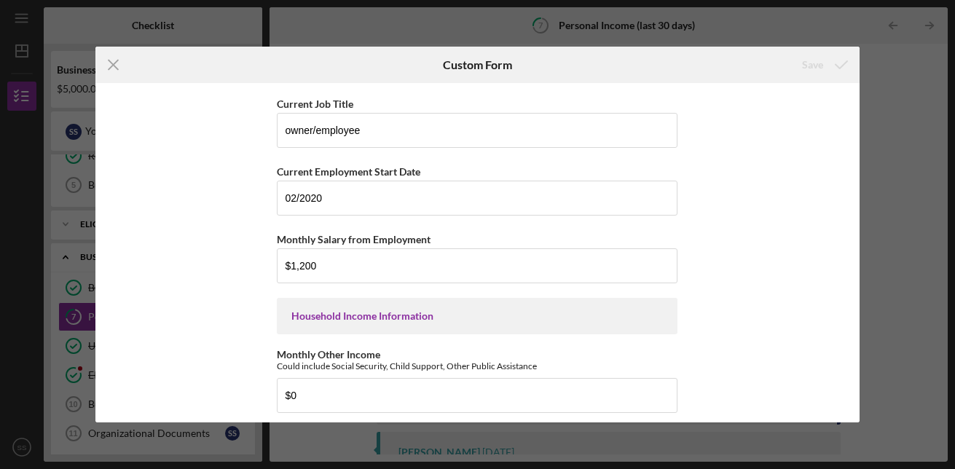
scroll to position [303, 0]
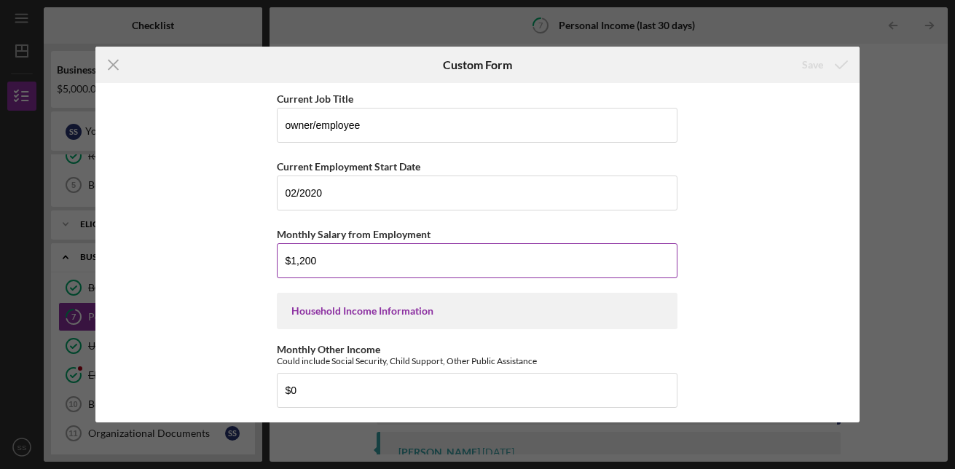
click at [340, 257] on input "$1,200" at bounding box center [477, 260] width 401 height 35
type input "$1"
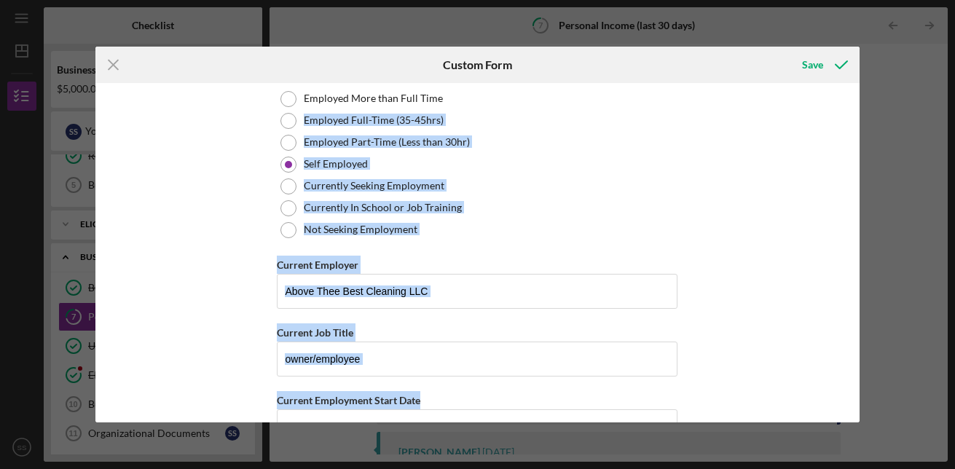
drag, startPoint x: 855, startPoint y: 169, endPoint x: 848, endPoint y: 85, distance: 84.1
click at [848, 85] on div "Employment Information *Employment Status Employed More than Full Time Employed…" at bounding box center [477, 252] width 764 height 339
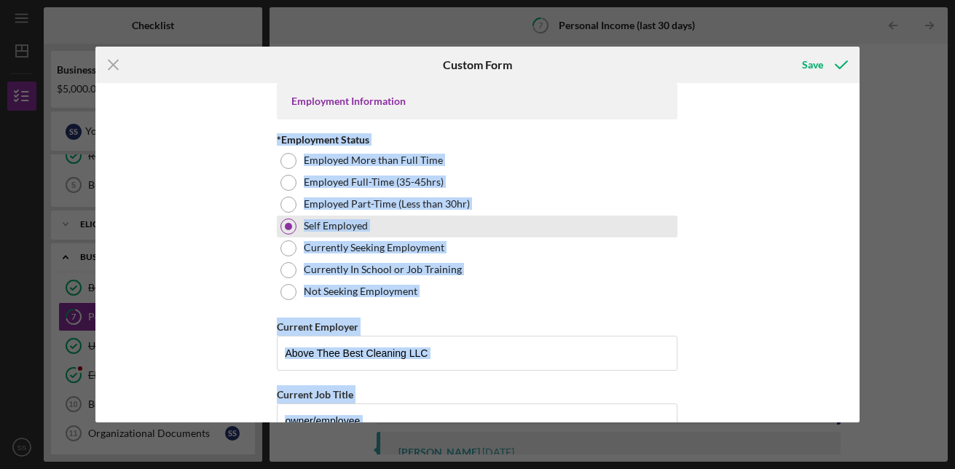
click at [532, 228] on div "Self Employed" at bounding box center [477, 227] width 401 height 22
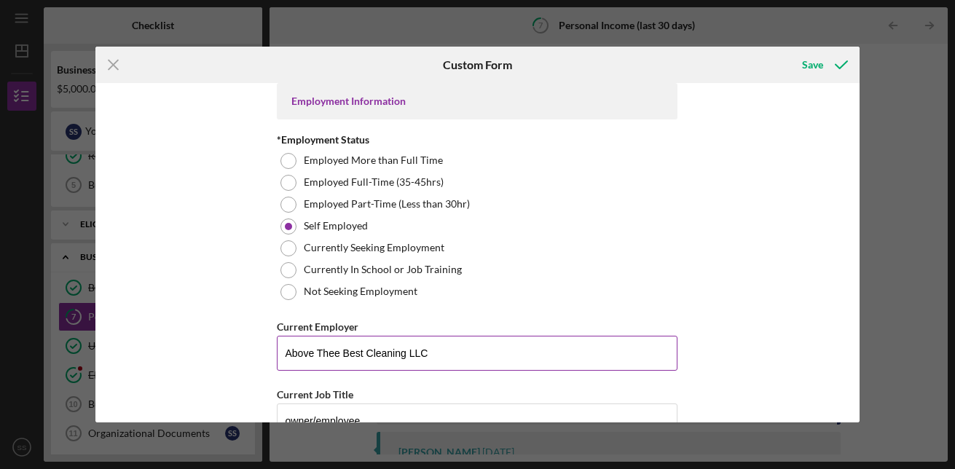
click at [456, 360] on input "Above Thee Best Cleaning LLC" at bounding box center [477, 353] width 401 height 35
type input "A"
type input "Via"
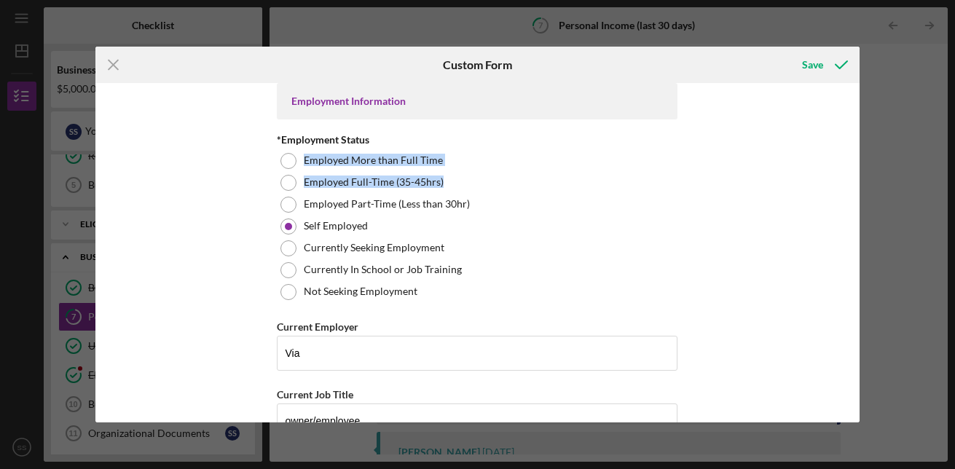
drag, startPoint x: 861, startPoint y: 139, endPoint x: 859, endPoint y: 176, distance: 36.5
click at [859, 176] on div "Icon/Menu Close Custom Form Save Employment Information *Employment Status Empl…" at bounding box center [477, 234] width 955 height 469
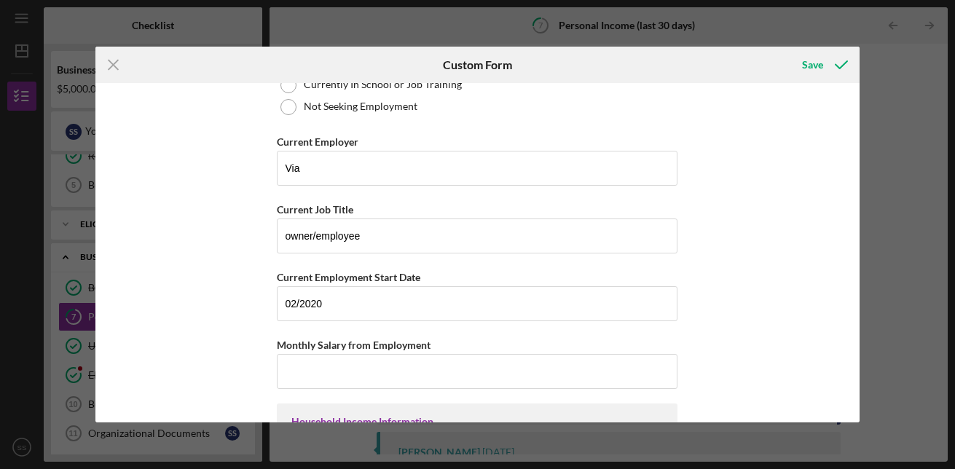
scroll to position [203, 0]
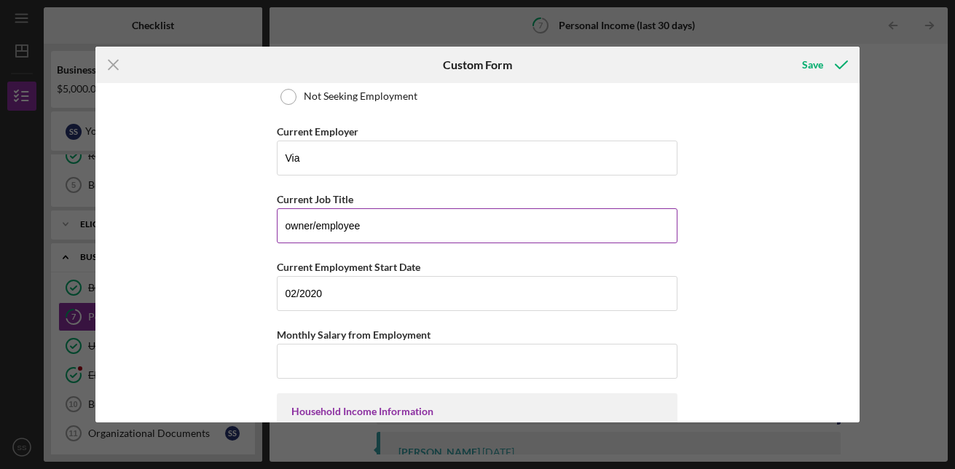
click at [366, 226] on input "owner/employee" at bounding box center [477, 225] width 401 height 35
type input "o"
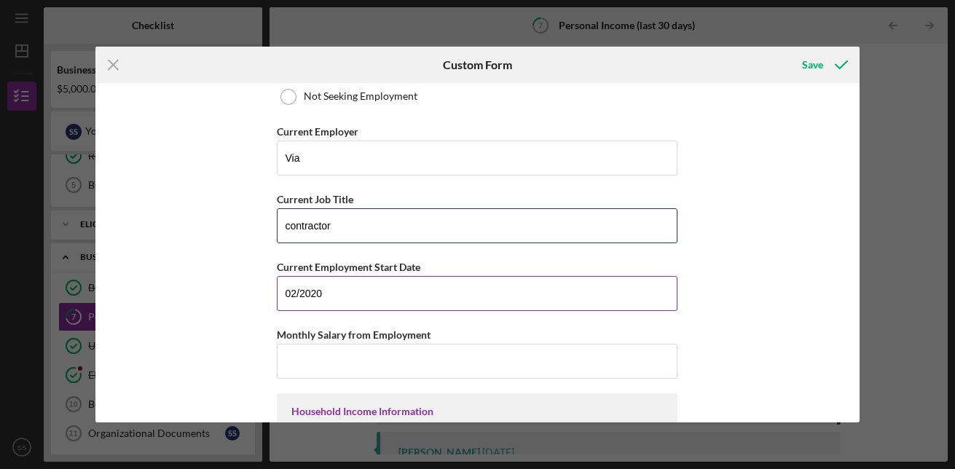
type input "contractor"
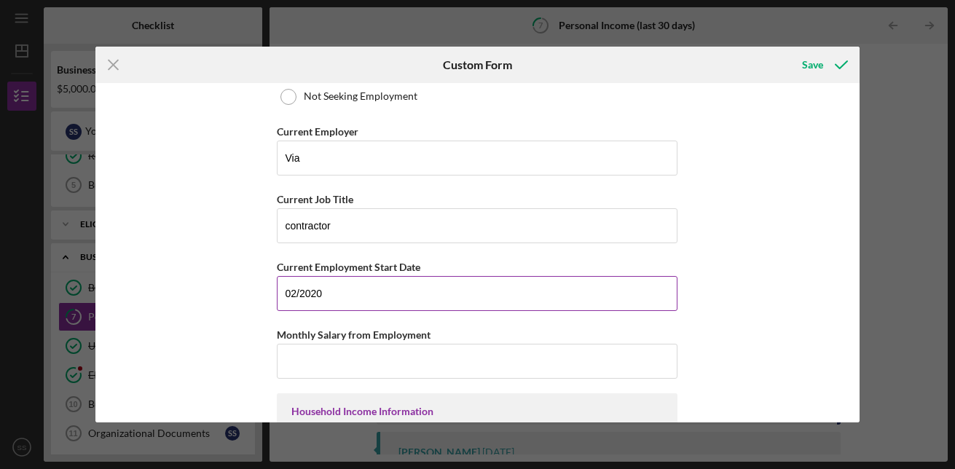
click at [324, 295] on input "02/2020" at bounding box center [477, 293] width 401 height 35
type input "02/2023"
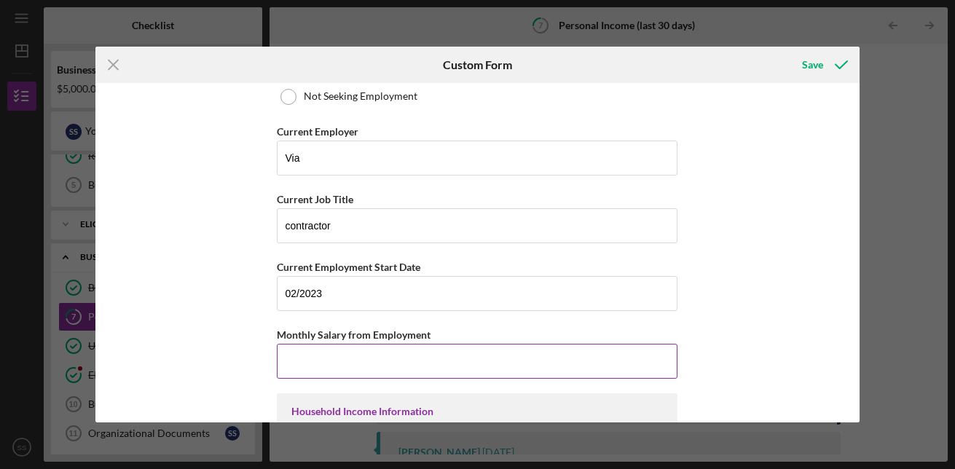
click at [308, 364] on input "Monthly Salary from Employment" at bounding box center [477, 361] width 401 height 35
click at [360, 371] on input "Monthly Salary from Employment" at bounding box center [477, 361] width 401 height 35
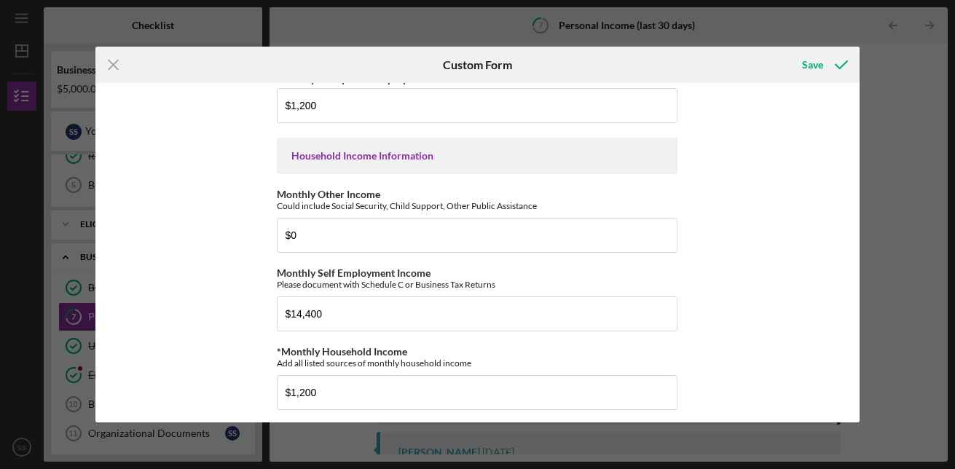
scroll to position [461, 0]
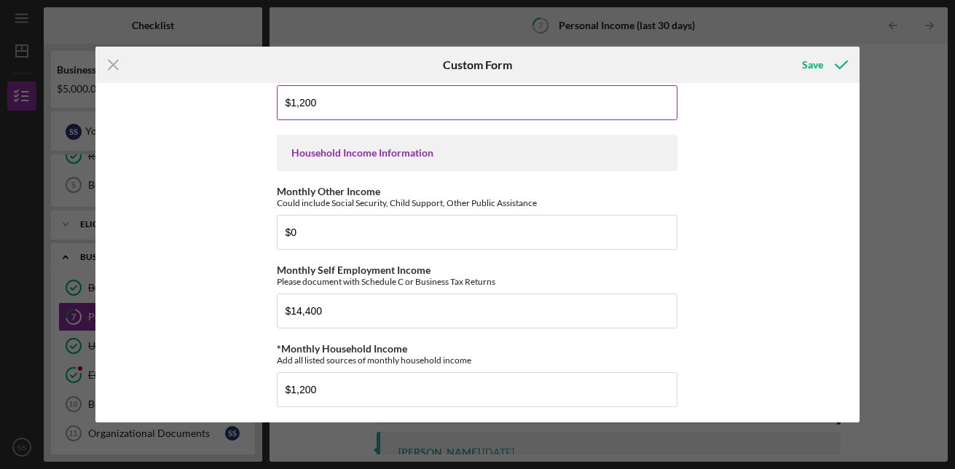
click at [450, 92] on input "$1,200" at bounding box center [477, 102] width 401 height 35
type input "$1"
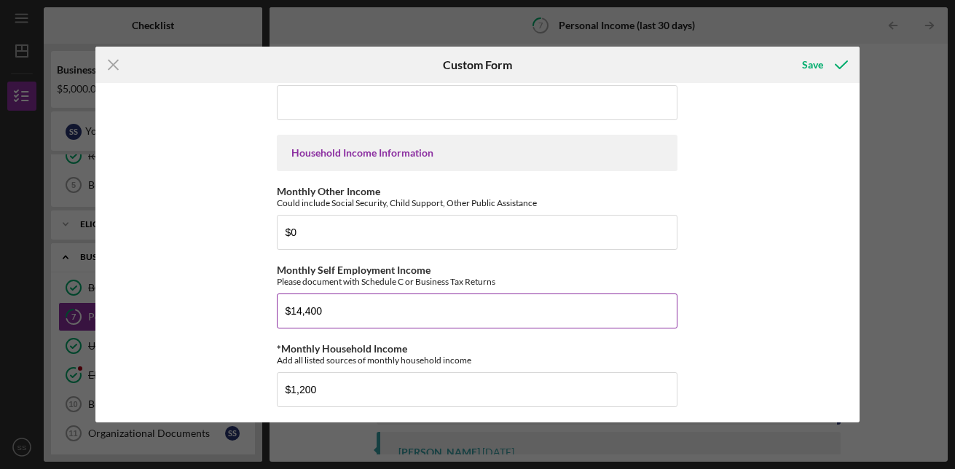
click at [328, 313] on input "$14,400" at bounding box center [477, 311] width 401 height 35
type input "$1"
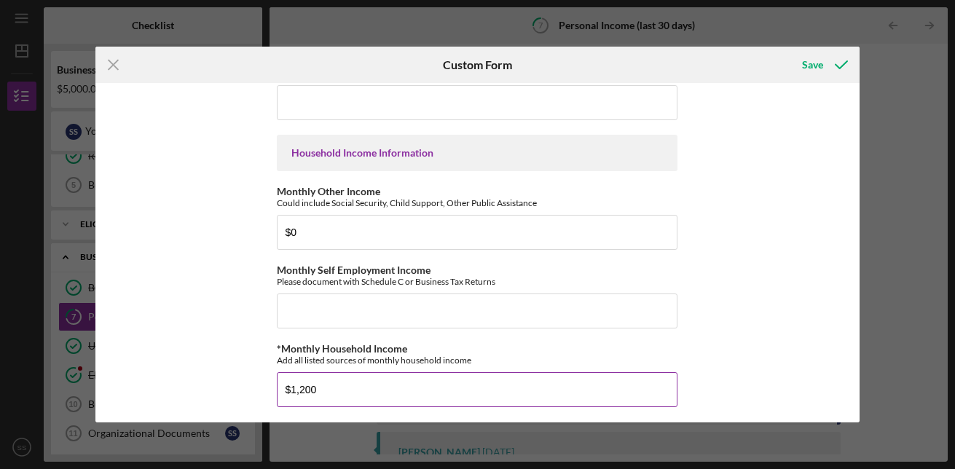
click at [324, 384] on input "$1,200" at bounding box center [477, 389] width 401 height 35
type input "$1"
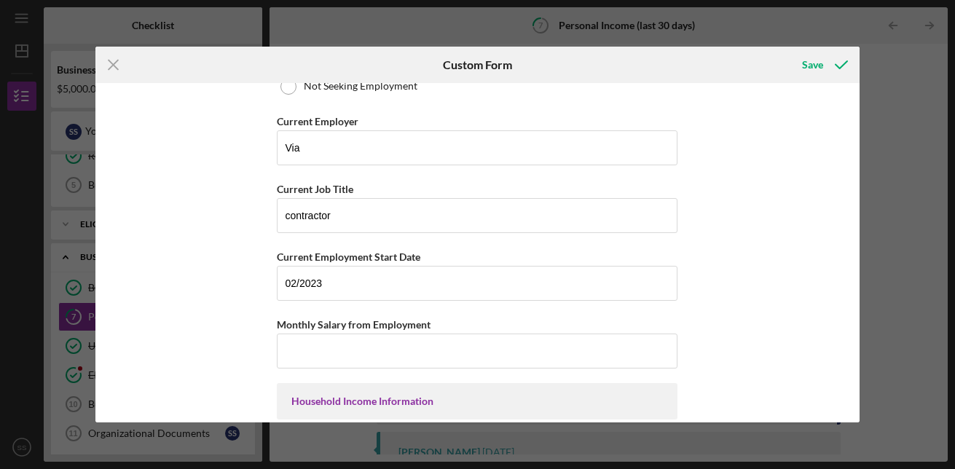
scroll to position [205, 0]
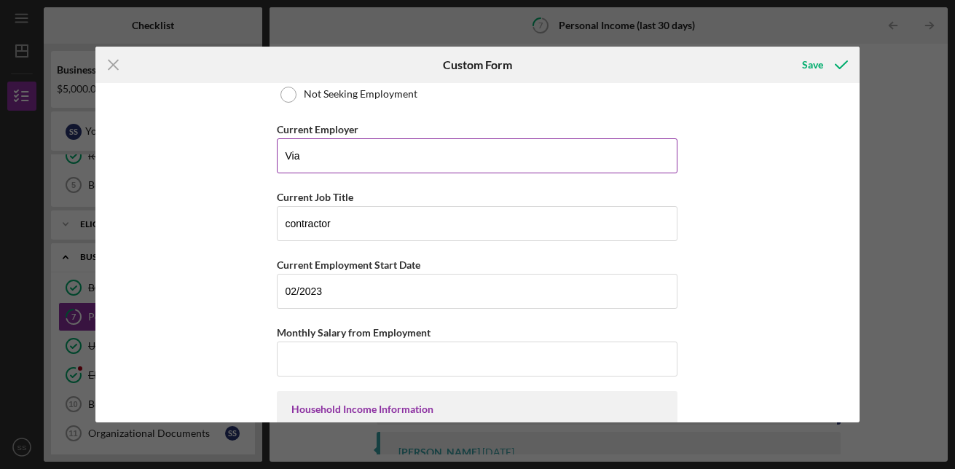
click at [451, 144] on input "Via" at bounding box center [477, 155] width 401 height 35
type input "V"
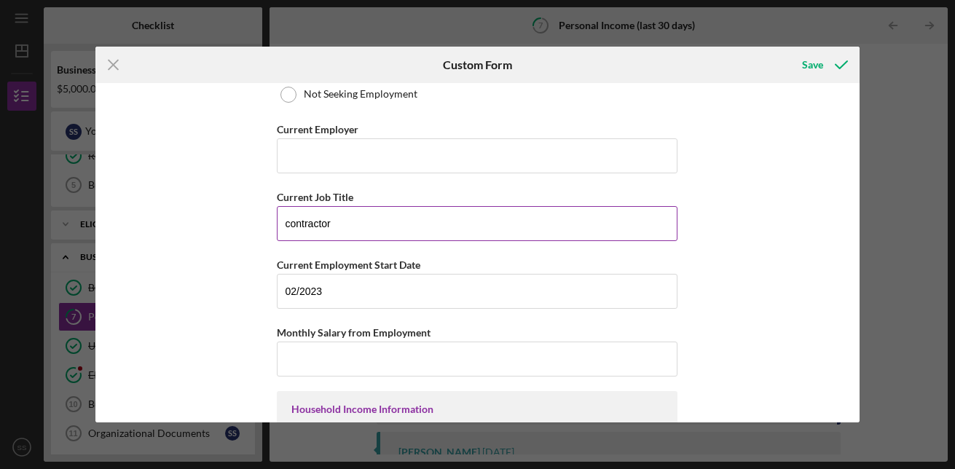
click at [359, 227] on input "contractor" at bounding box center [477, 223] width 401 height 35
type input "c"
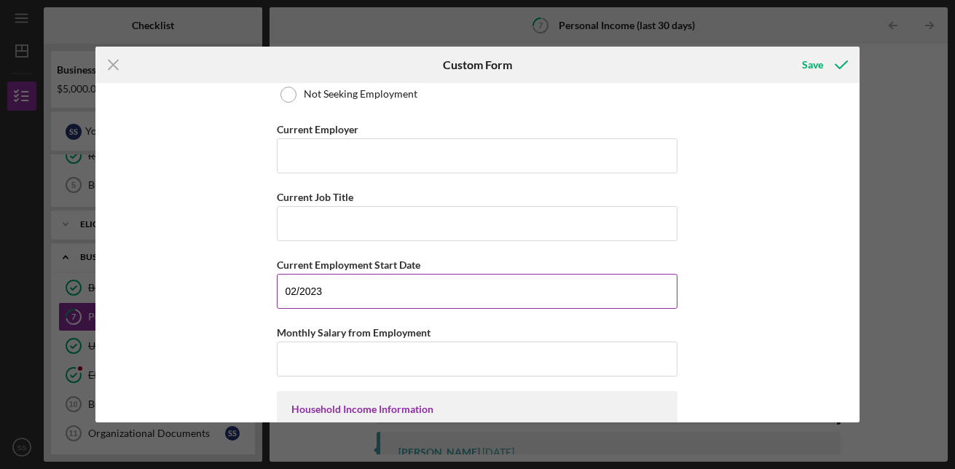
click at [359, 283] on input "02/2023" at bounding box center [477, 291] width 401 height 35
type input "0"
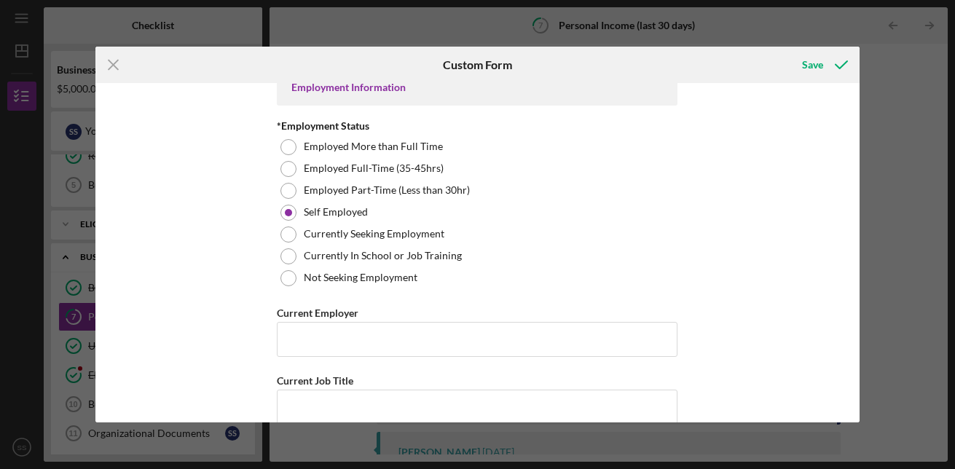
scroll to position [13, 0]
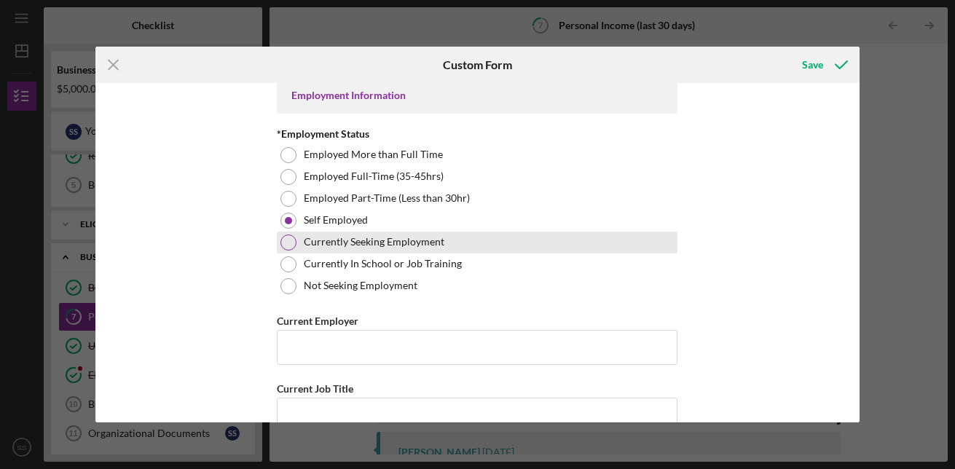
click at [292, 246] on div at bounding box center [289, 243] width 16 height 16
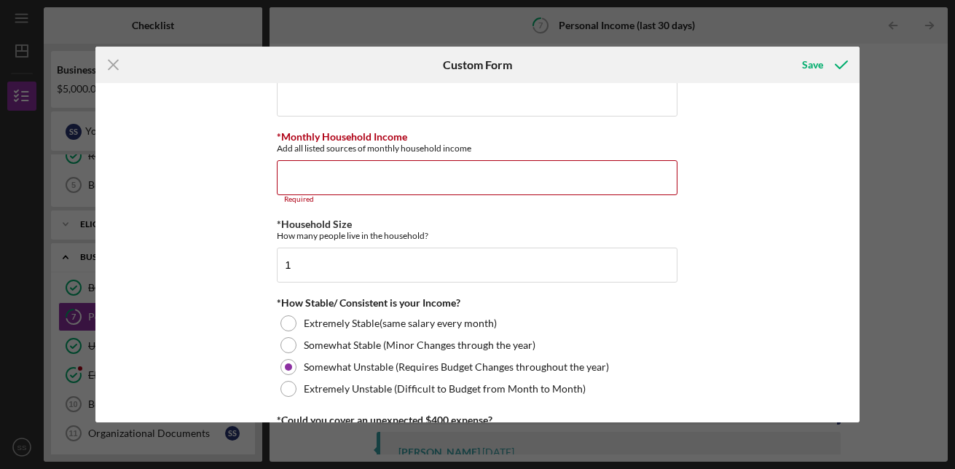
scroll to position [686, 0]
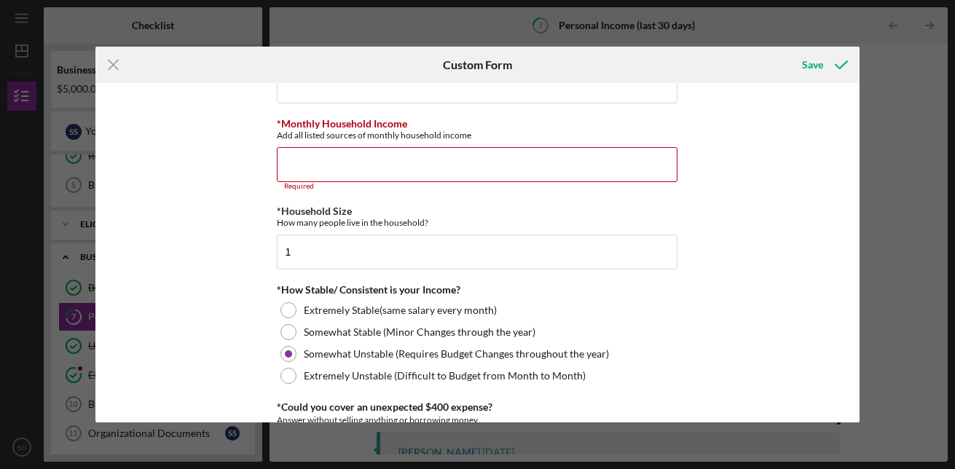
drag, startPoint x: 855, startPoint y: 326, endPoint x: 861, endPoint y: 353, distance: 27.6
click at [861, 353] on div "Icon/Menu Close Custom Form Save Employment Information *Employment Status Empl…" at bounding box center [477, 234] width 955 height 469
click at [703, 358] on div "Employment Information *Employment Status Employed More than Full Time Employed…" at bounding box center [477, 252] width 764 height 339
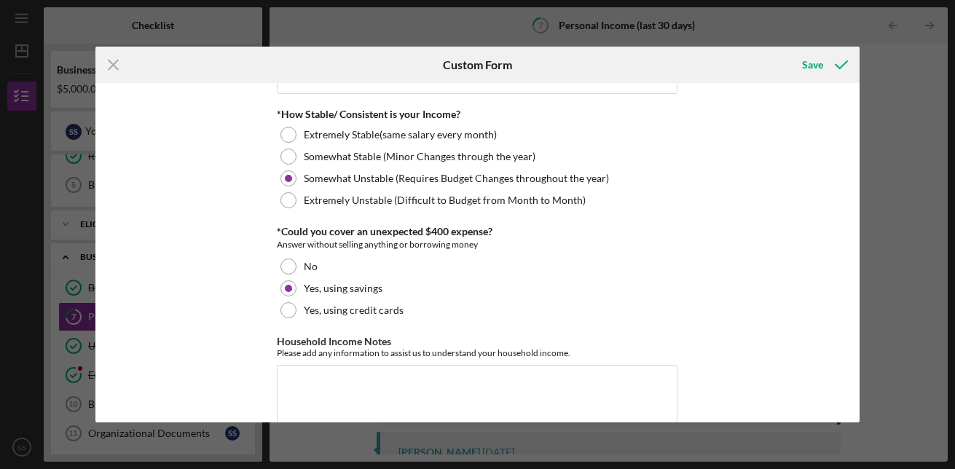
scroll to position [899, 0]
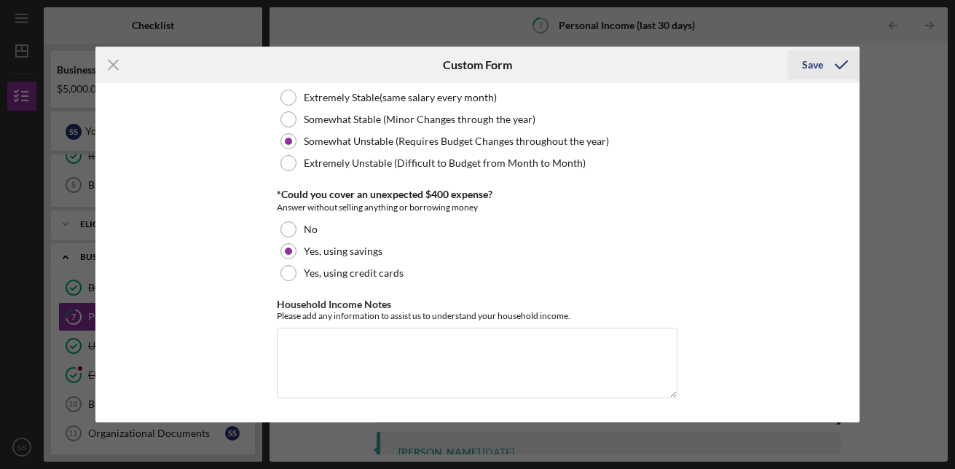
click at [819, 67] on div "Save" at bounding box center [812, 64] width 21 height 29
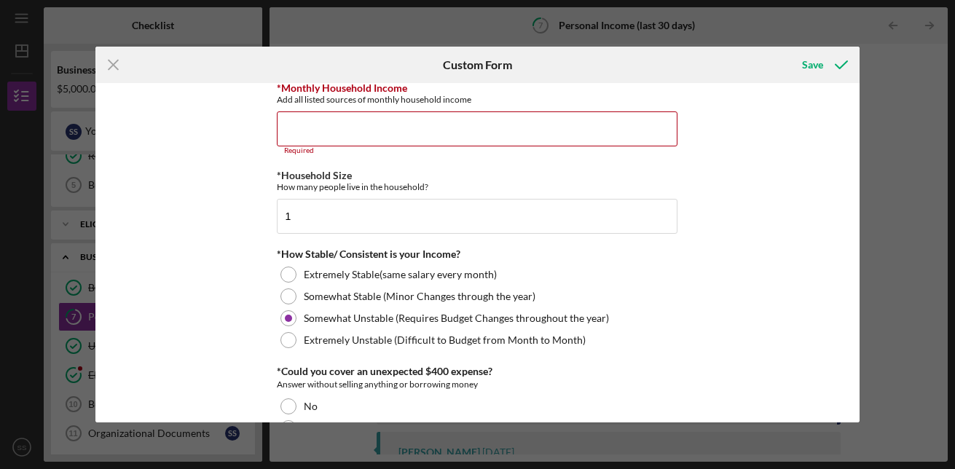
scroll to position [721, 0]
click at [314, 128] on input "*Monthly Household Income" at bounding box center [477, 129] width 401 height 35
type input "$0"
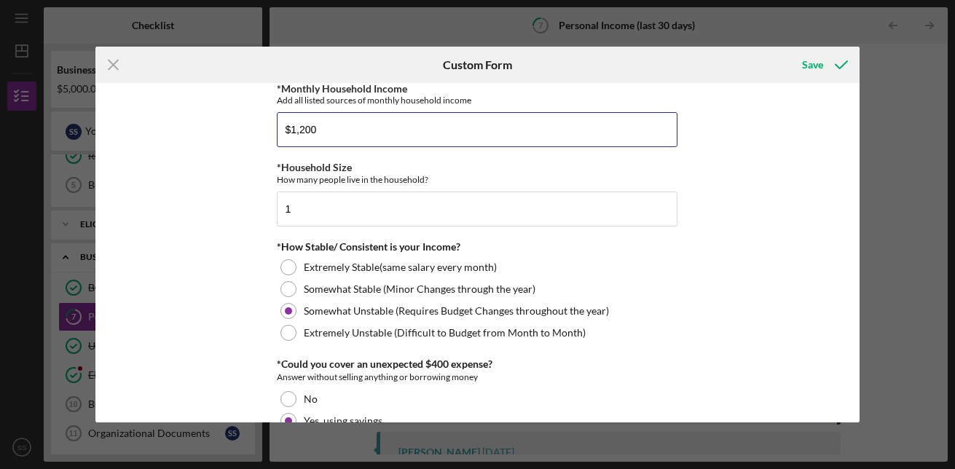
type input "$1,200"
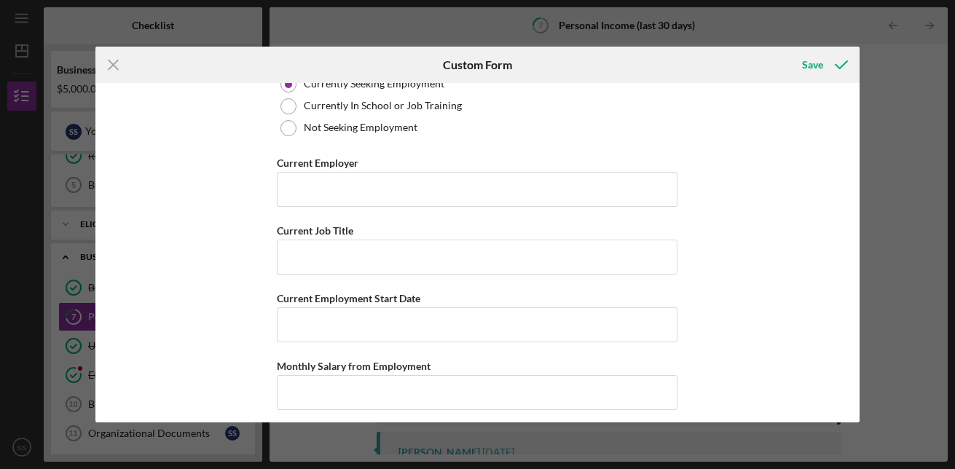
scroll to position [203, 0]
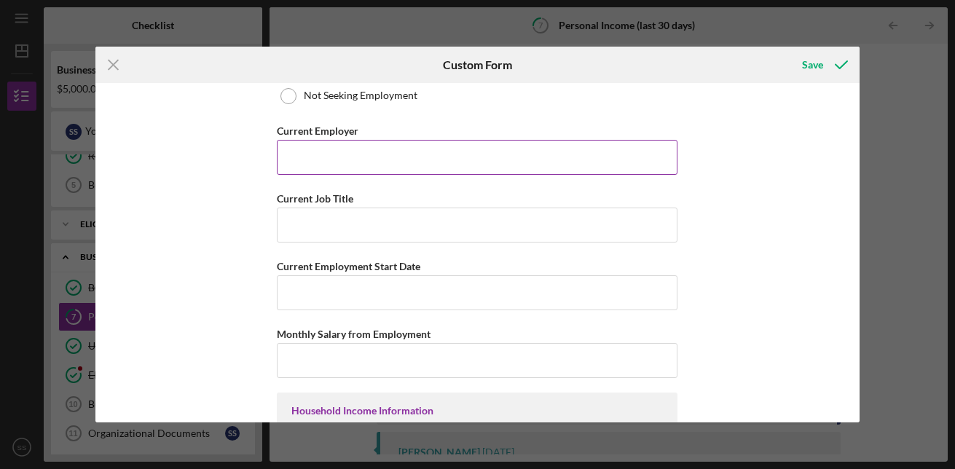
click at [332, 151] on input "Current Employer" at bounding box center [477, 157] width 401 height 35
type input "v"
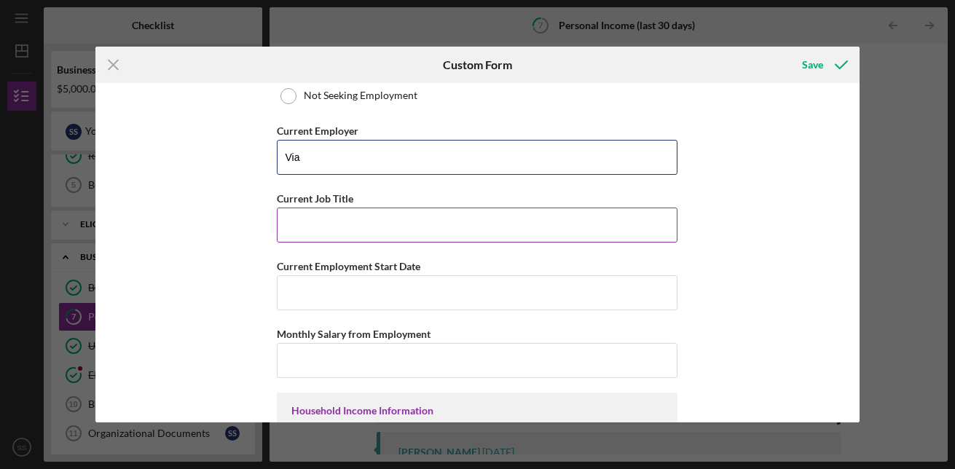
type input "Via"
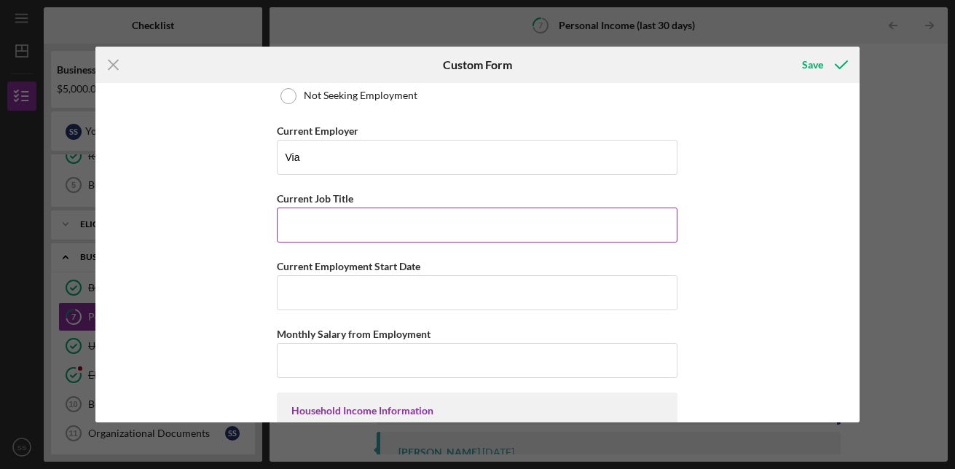
click at [306, 231] on input "Current Job Title" at bounding box center [477, 225] width 401 height 35
type input "contractor"
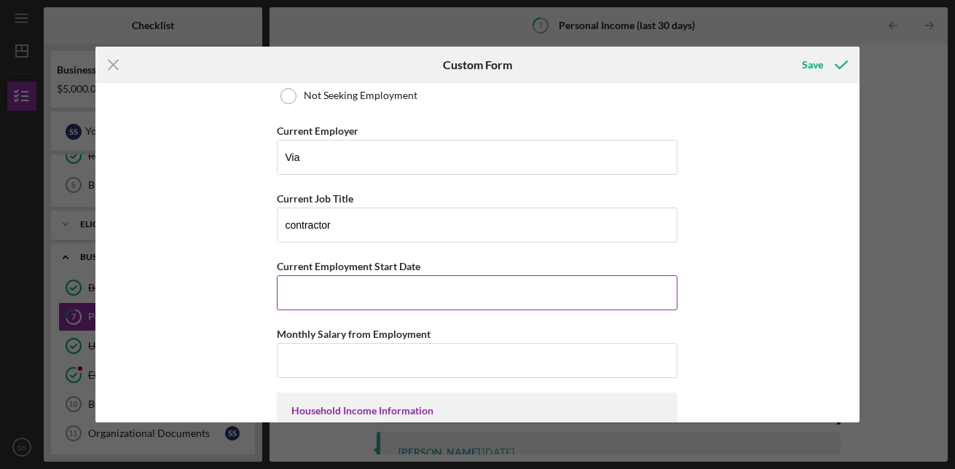
click at [316, 293] on input "Current Employment Start Date" at bounding box center [477, 292] width 401 height 35
type input "03/2025"
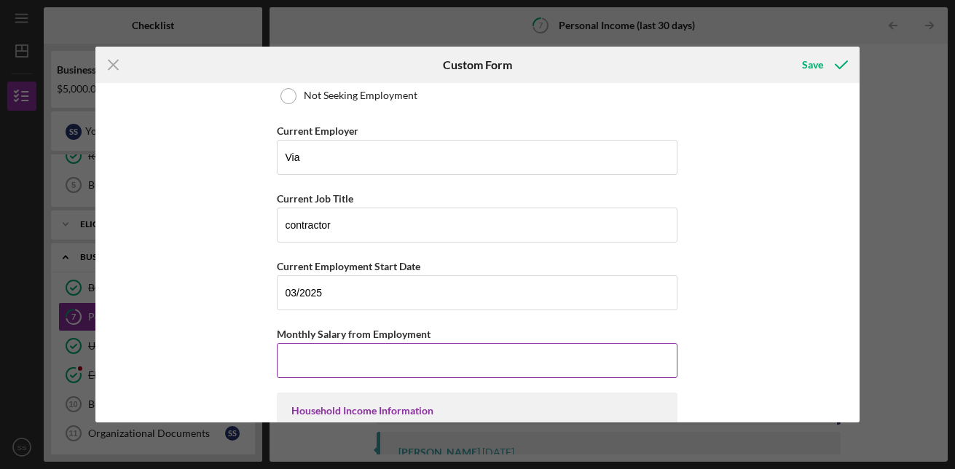
click at [310, 360] on input "Monthly Salary from Employment" at bounding box center [477, 360] width 401 height 35
type input "$1,200"
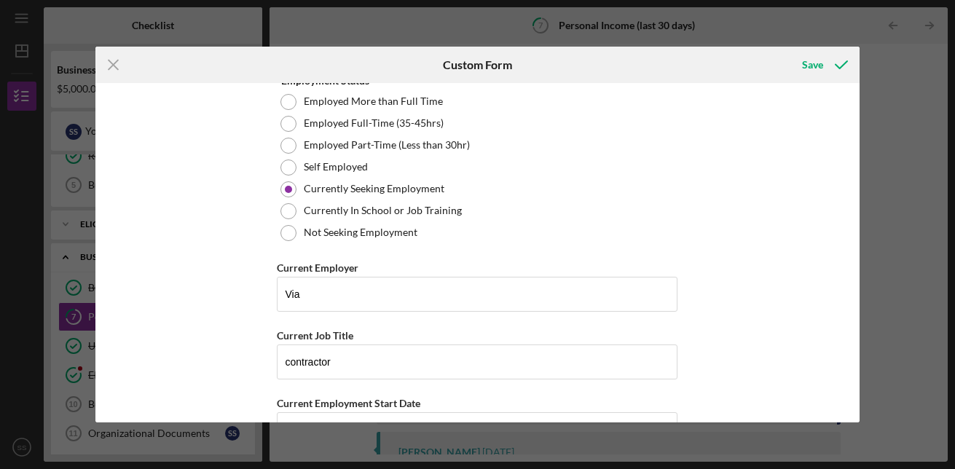
scroll to position [34, 0]
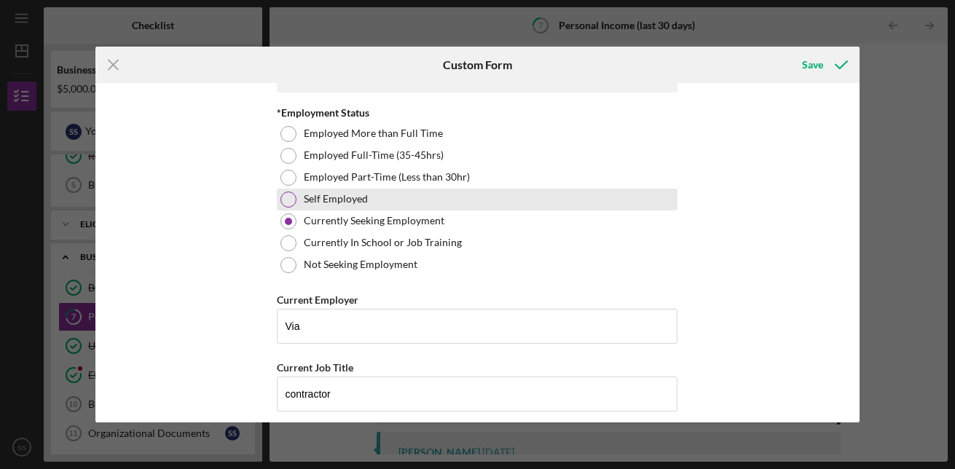
click at [291, 198] on div at bounding box center [289, 200] width 16 height 16
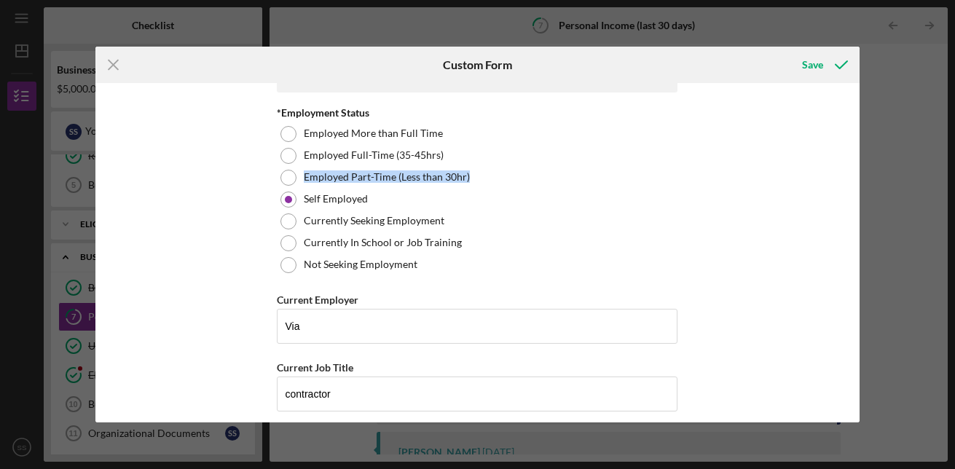
drag, startPoint x: 855, startPoint y: 159, endPoint x: 857, endPoint y: 181, distance: 22.0
click at [857, 181] on div "Employment Information *Employment Status Employed More than Full Time Employed…" at bounding box center [477, 252] width 764 height 339
click at [947, 206] on div "Icon/Menu Close Custom Form Save Employment Information *Employment Status Empl…" at bounding box center [477, 234] width 955 height 469
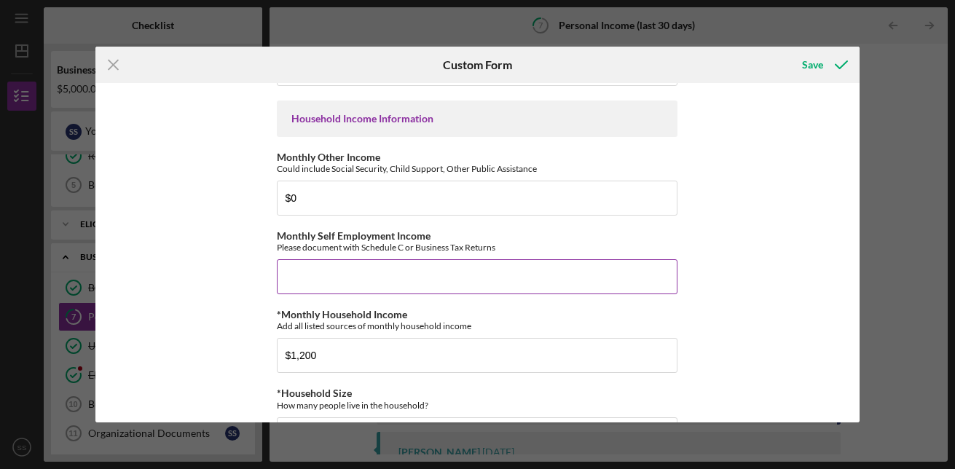
scroll to position [490, 0]
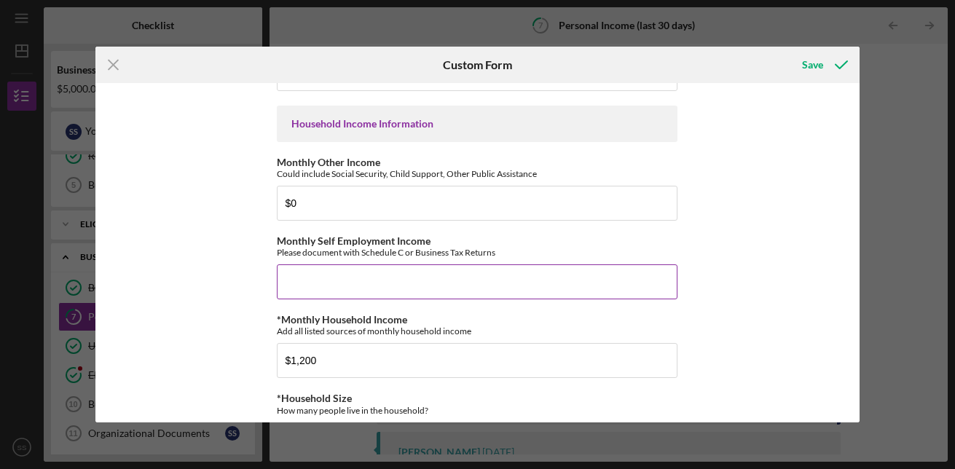
click at [317, 277] on input "Monthly Self Employment Income" at bounding box center [477, 282] width 401 height 35
click at [722, 269] on div "Employment Information *Employment Status Employed More than Full Time Employed…" at bounding box center [477, 252] width 764 height 339
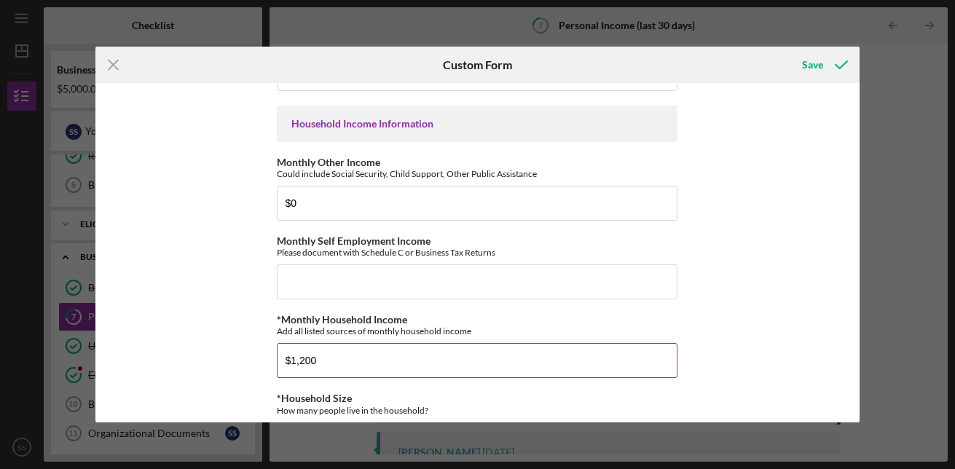
click at [316, 360] on input "$1,200" at bounding box center [477, 360] width 401 height 35
type input "$1"
type input "$1,200"
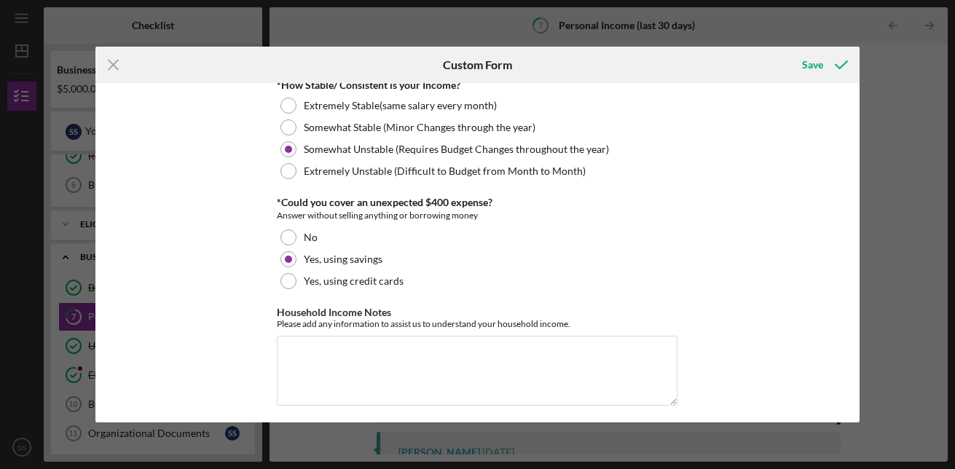
scroll to position [891, 0]
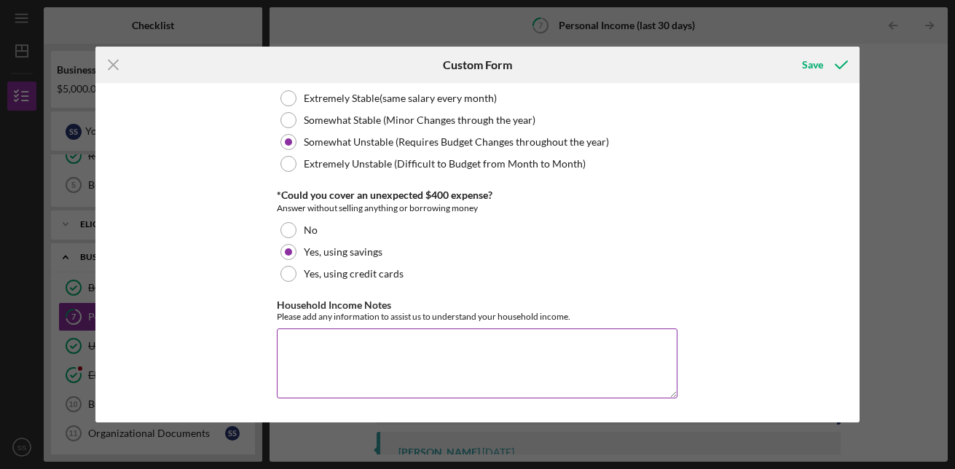
click at [334, 342] on textarea "Household Income Notes" at bounding box center [477, 364] width 401 height 70
type textarea "J"
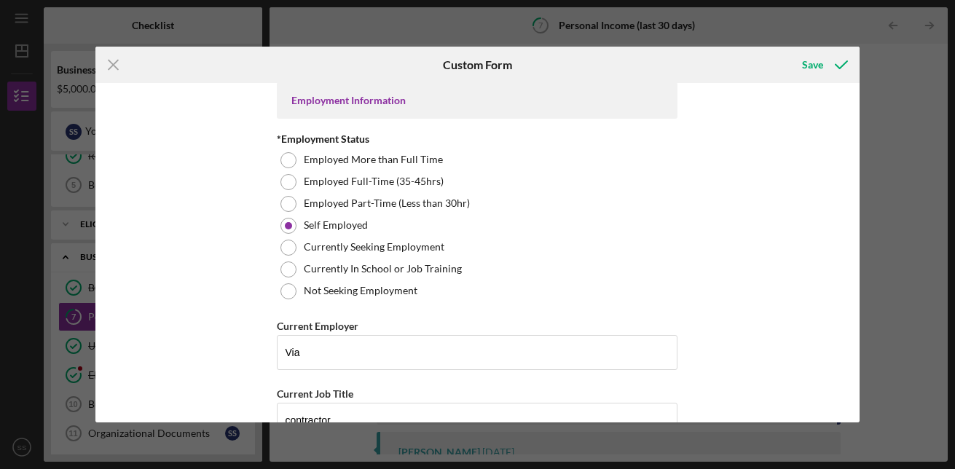
scroll to position [0, 0]
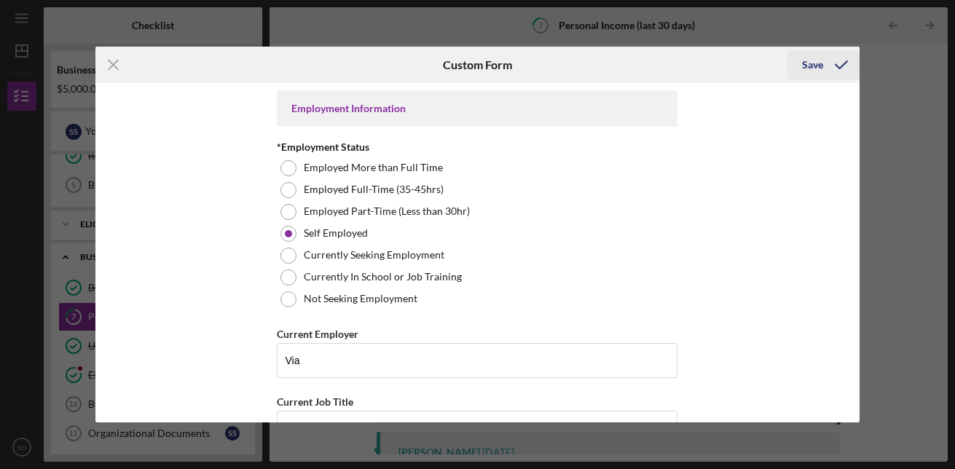
click at [820, 59] on div "Save" at bounding box center [812, 64] width 21 height 29
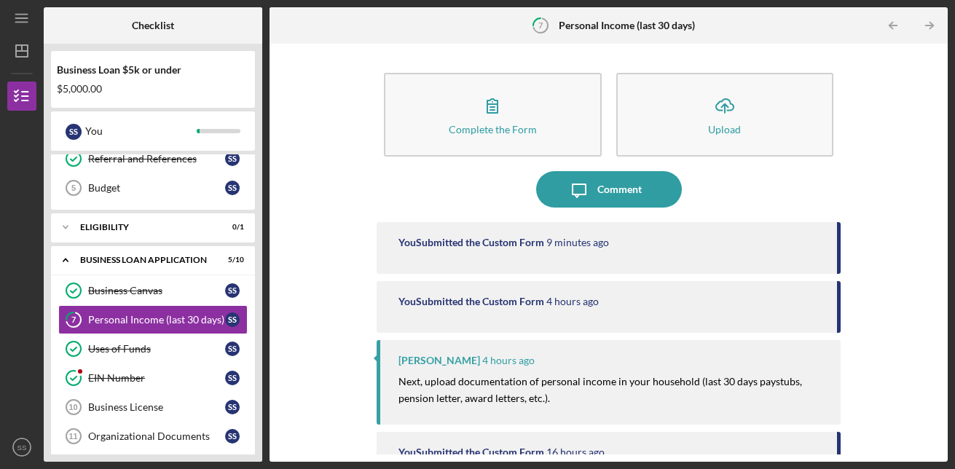
scroll to position [130, 0]
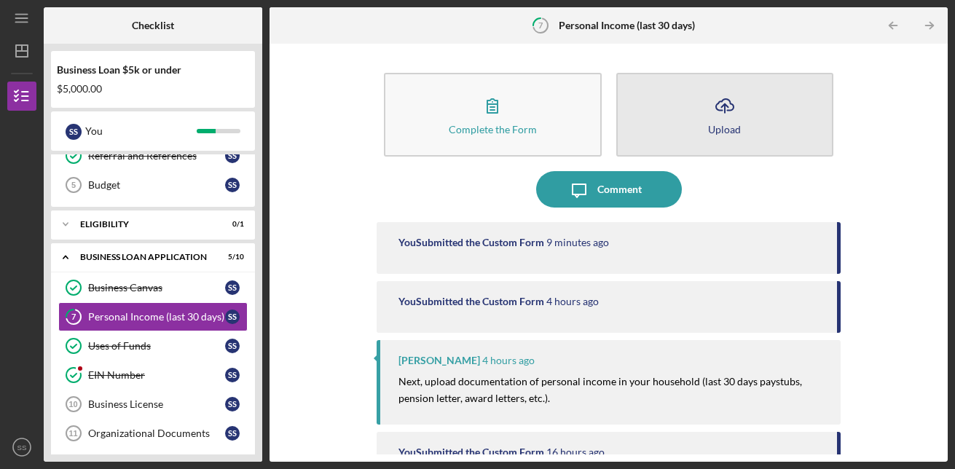
click at [754, 139] on button "Icon/Upload Upload" at bounding box center [726, 115] width 218 height 84
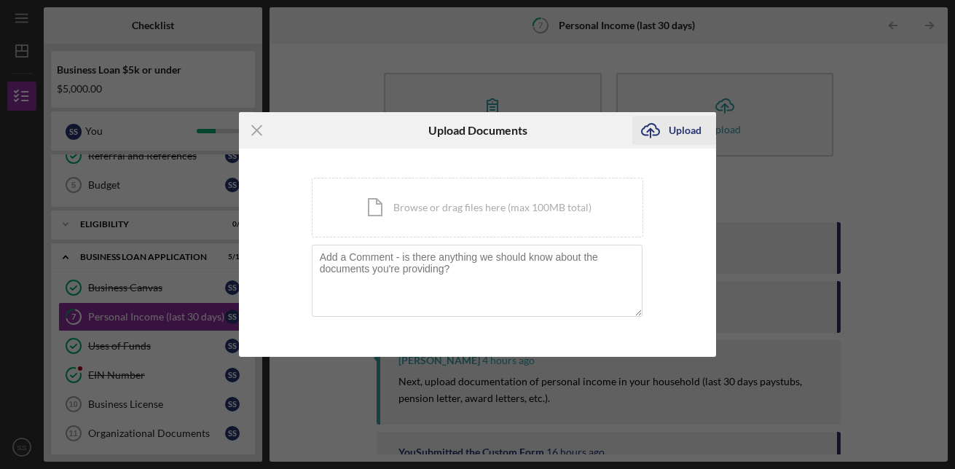
click at [681, 132] on div "Upload" at bounding box center [685, 130] width 33 height 29
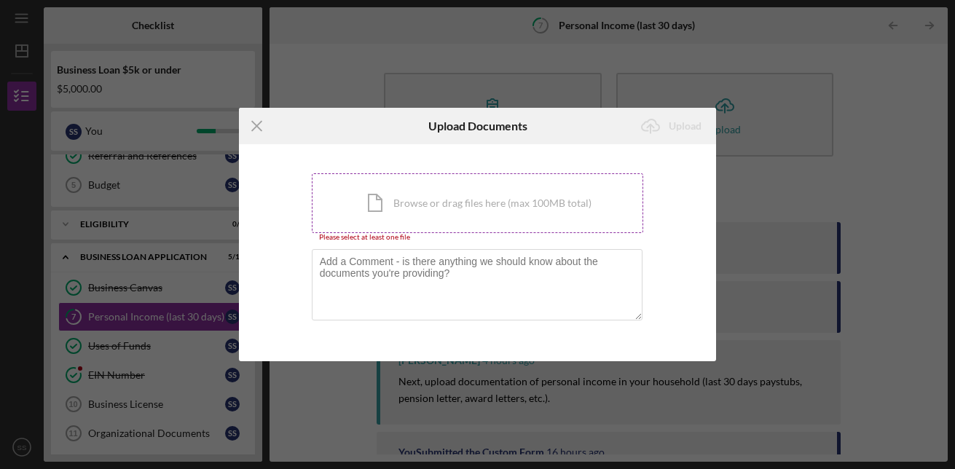
click at [520, 198] on div "Icon/Document Browse or drag files here (max 100MB total) Tap to choose files o…" at bounding box center [478, 203] width 332 height 60
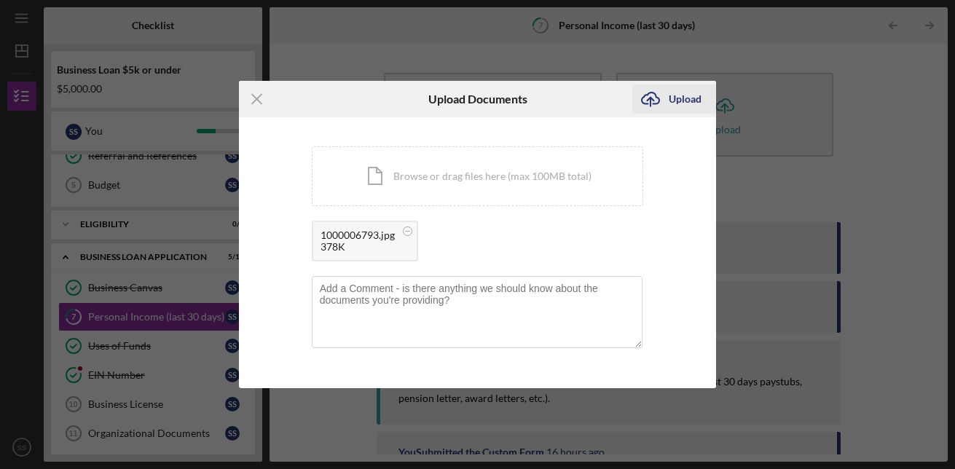
click at [676, 94] on div "Upload" at bounding box center [685, 99] width 33 height 29
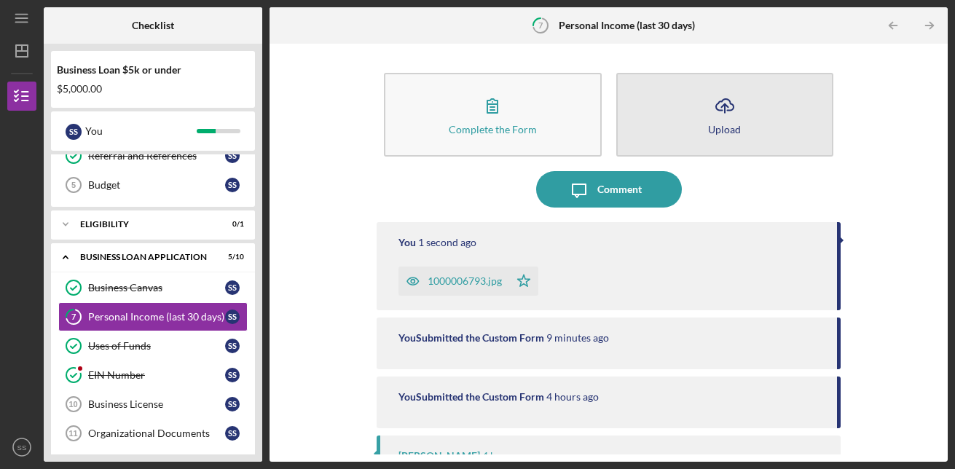
click at [735, 107] on icon "Icon/Upload" at bounding box center [725, 105] width 36 height 36
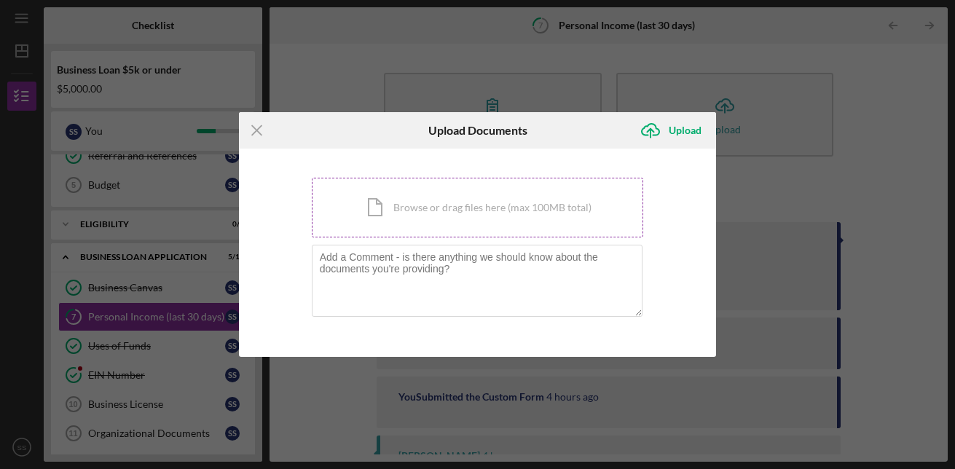
click at [478, 208] on div "Icon/Document Browse or drag files here (max 100MB total) Tap to choose files o…" at bounding box center [478, 208] width 332 height 60
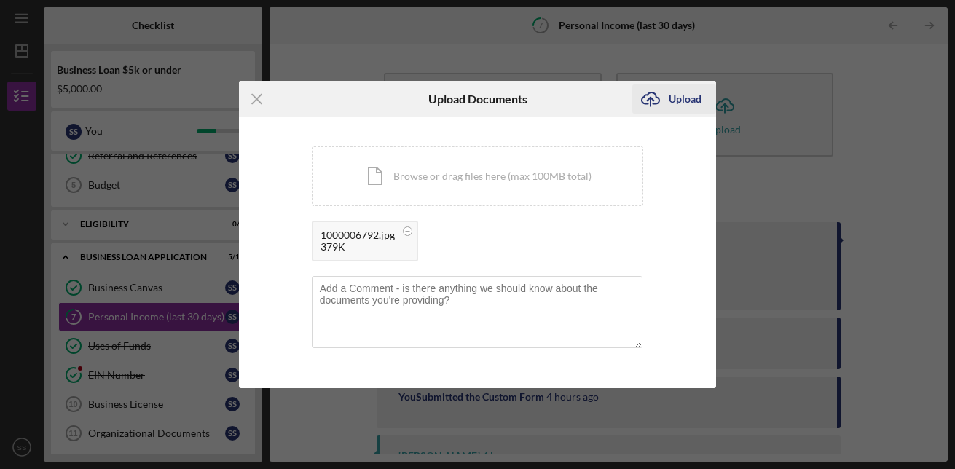
click at [675, 97] on div "Upload" at bounding box center [685, 99] width 33 height 29
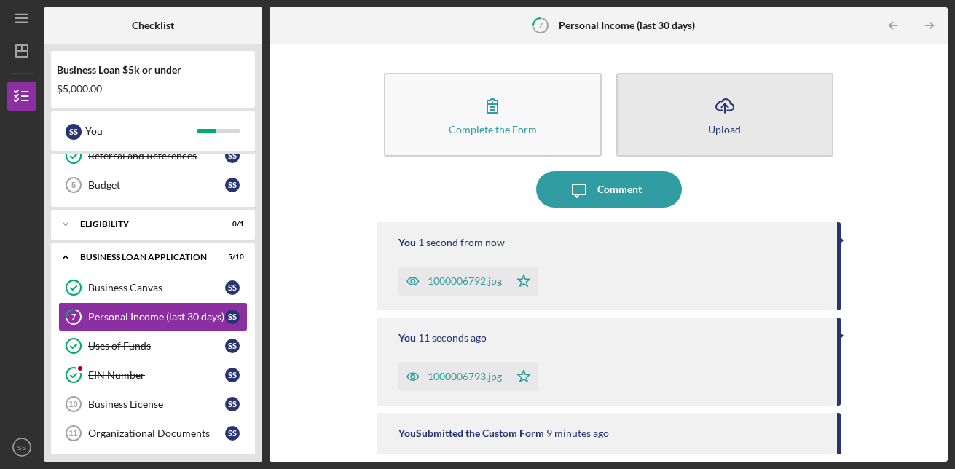
click at [710, 125] on div "Upload" at bounding box center [724, 129] width 33 height 11
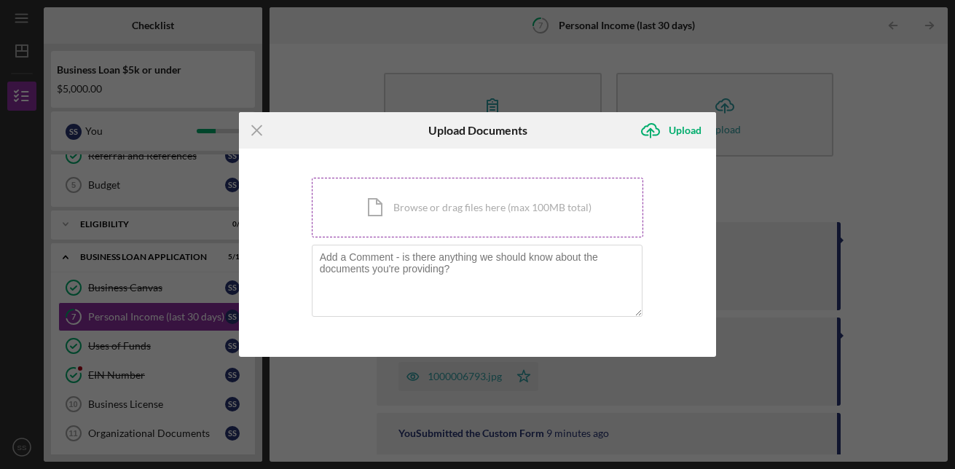
click at [455, 203] on div "Icon/Document Browse or drag files here (max 100MB total) Tap to choose files o…" at bounding box center [478, 208] width 332 height 60
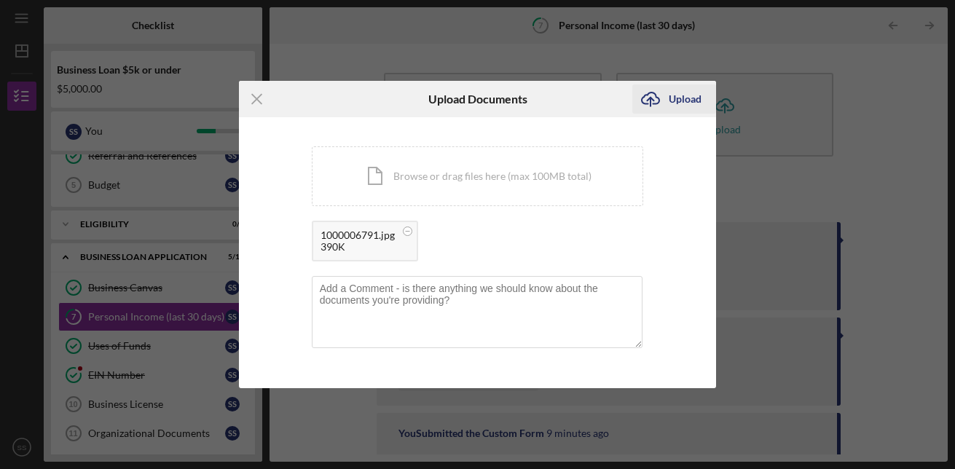
click at [675, 102] on div "Upload" at bounding box center [685, 99] width 33 height 29
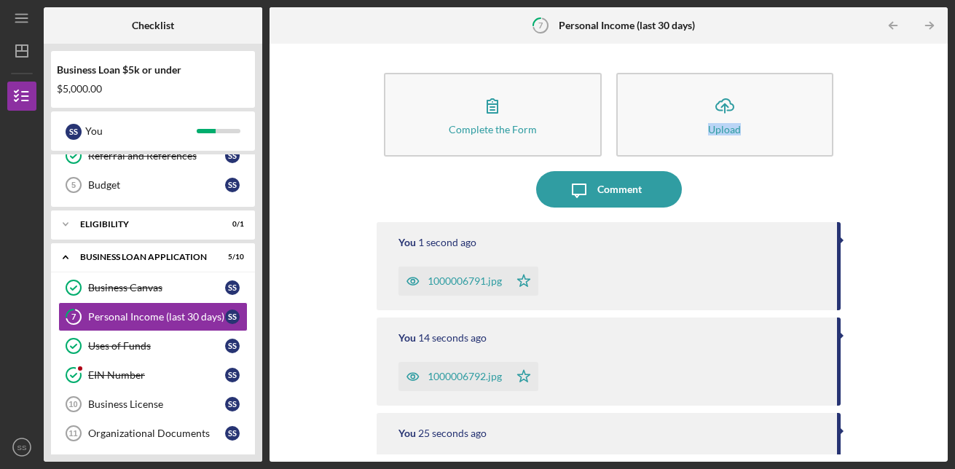
drag, startPoint x: 944, startPoint y: 136, endPoint x: 929, endPoint y: 172, distance: 38.6
click at [929, 172] on div "Complete the Form Form Icon/Upload Upload Icon/Message Comment You 1 second ago…" at bounding box center [609, 253] width 678 height 418
click at [888, 201] on div "Complete the Form Form Icon/Upload Upload Icon/Message Comment You 24 seconds a…" at bounding box center [609, 253] width 664 height 404
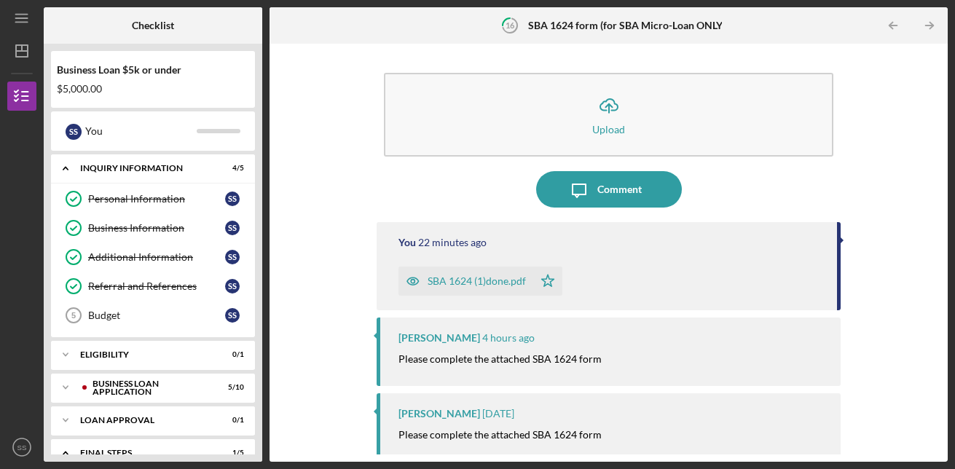
scroll to position [183, 0]
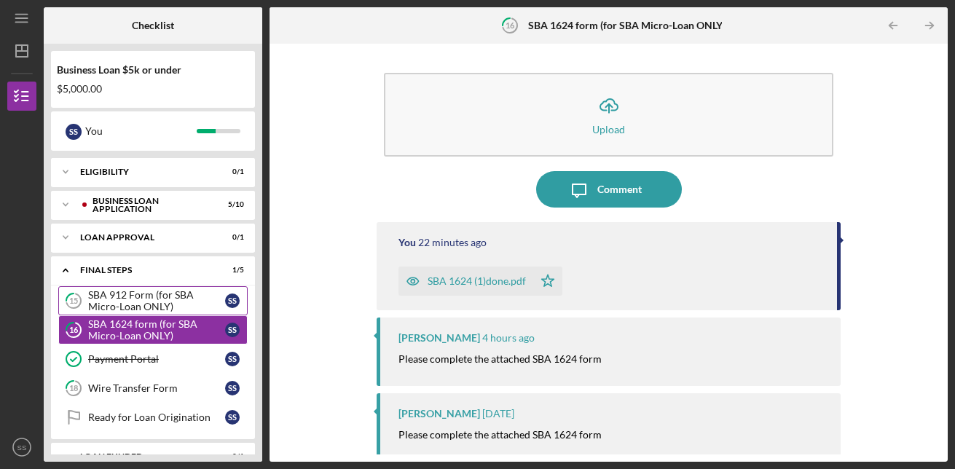
click at [122, 297] on div "SBA 912 Form (for SBA Micro-Loan ONLY)" at bounding box center [156, 300] width 137 height 23
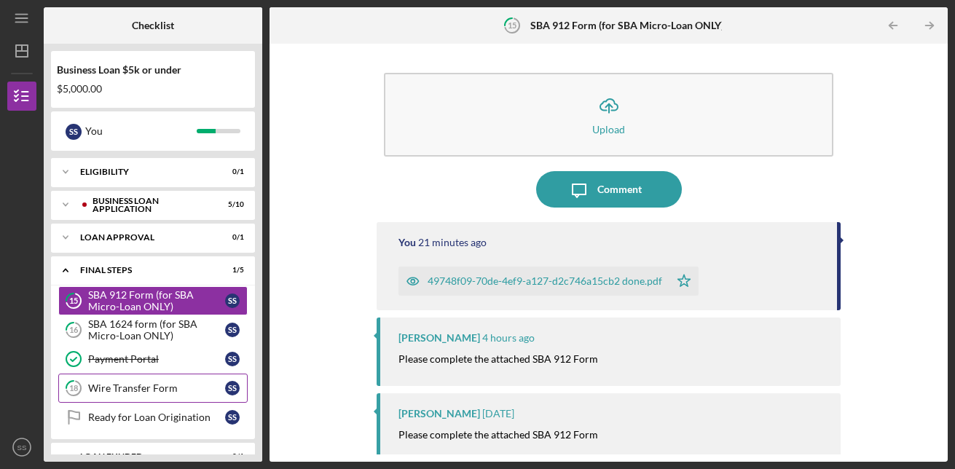
click at [120, 388] on div "Wire Transfer Form" at bounding box center [156, 389] width 137 height 12
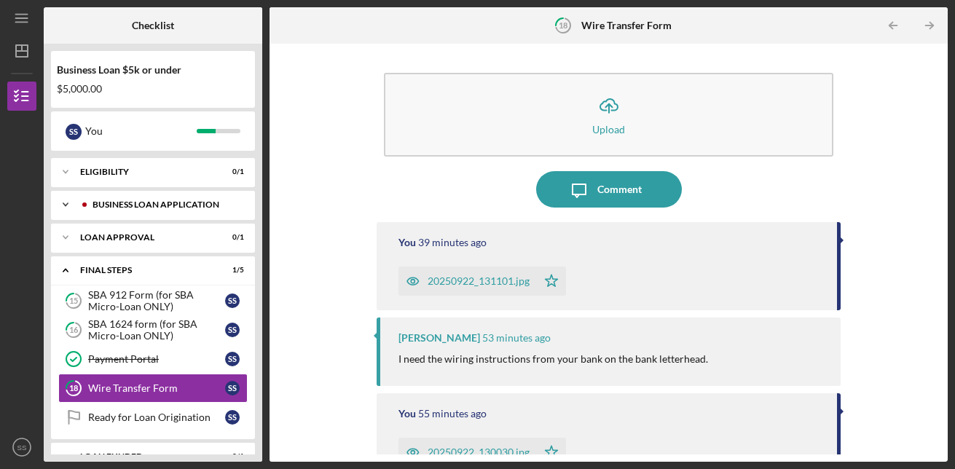
click at [138, 203] on div "BUSINESS LOAN APPLICATION" at bounding box center [165, 204] width 144 height 9
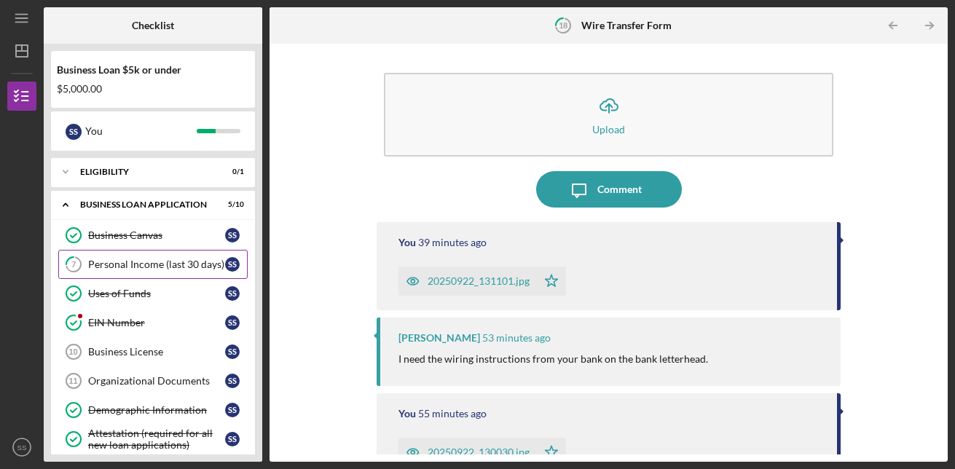
click at [157, 267] on div "Personal Income (last 30 days)" at bounding box center [156, 265] width 137 height 12
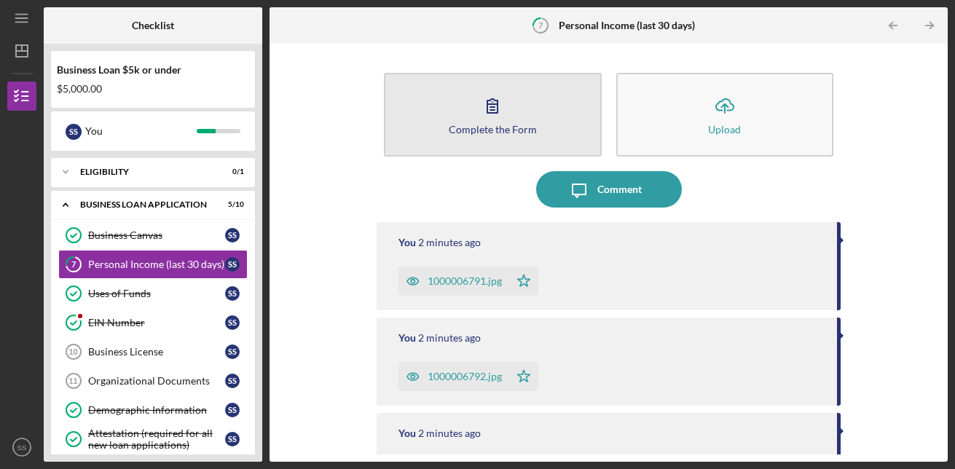
click at [461, 103] on button "Complete the Form Form" at bounding box center [493, 115] width 218 height 84
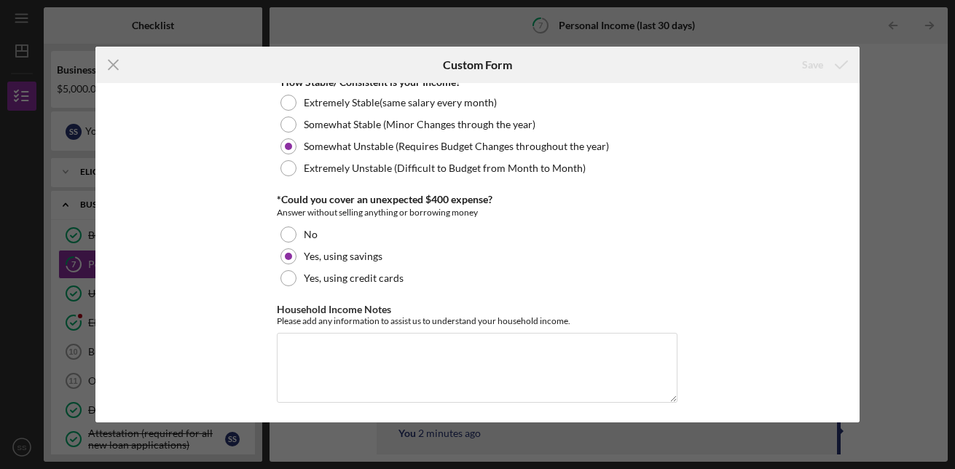
scroll to position [891, 0]
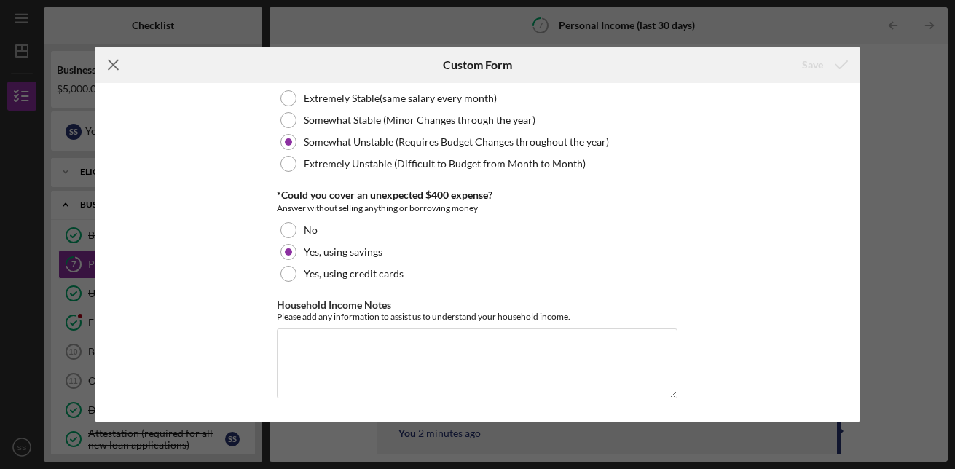
click at [113, 63] on icon "Icon/Menu Close" at bounding box center [113, 65] width 36 height 36
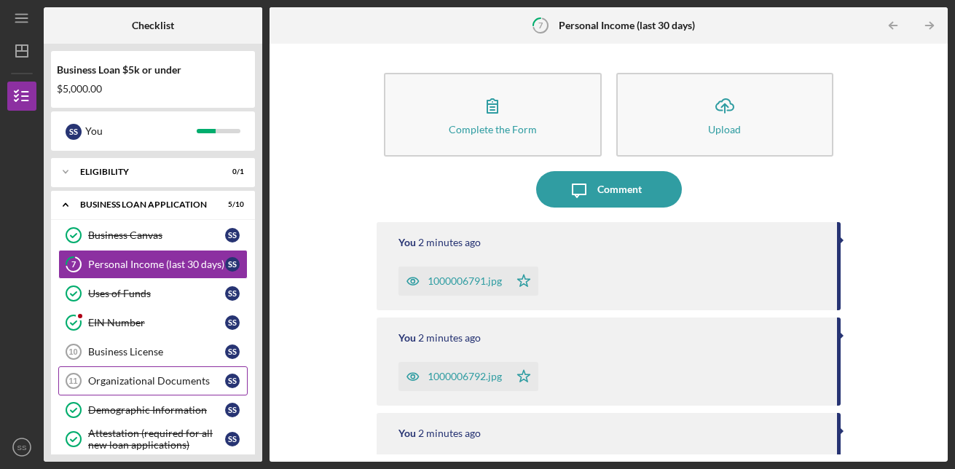
click at [138, 380] on div "Organizational Documents" at bounding box center [156, 381] width 137 height 12
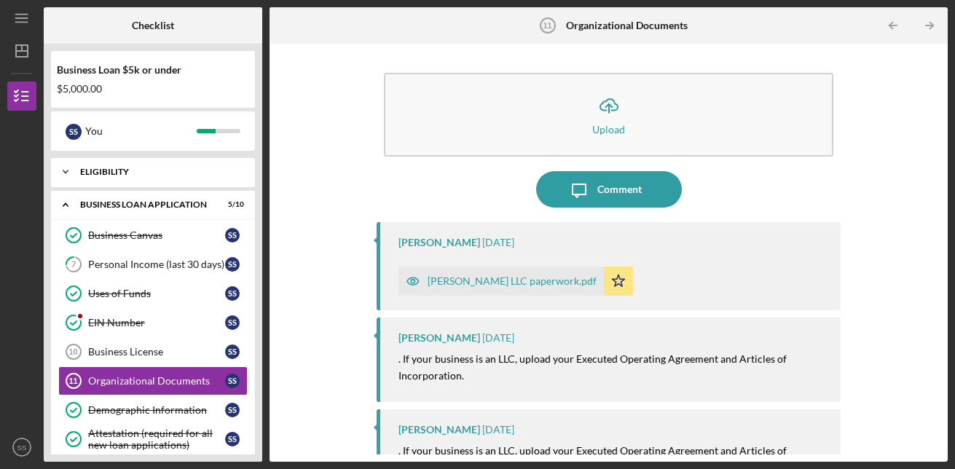
click at [125, 166] on div "Icon/Expander Eligibility 0 / 1" at bounding box center [153, 171] width 204 height 29
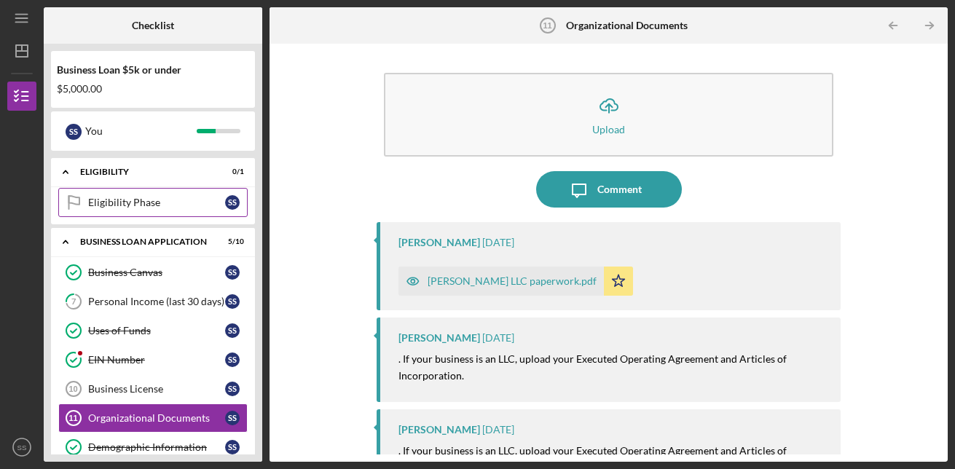
click at [130, 203] on div "Eligibility Phase" at bounding box center [156, 203] width 137 height 12
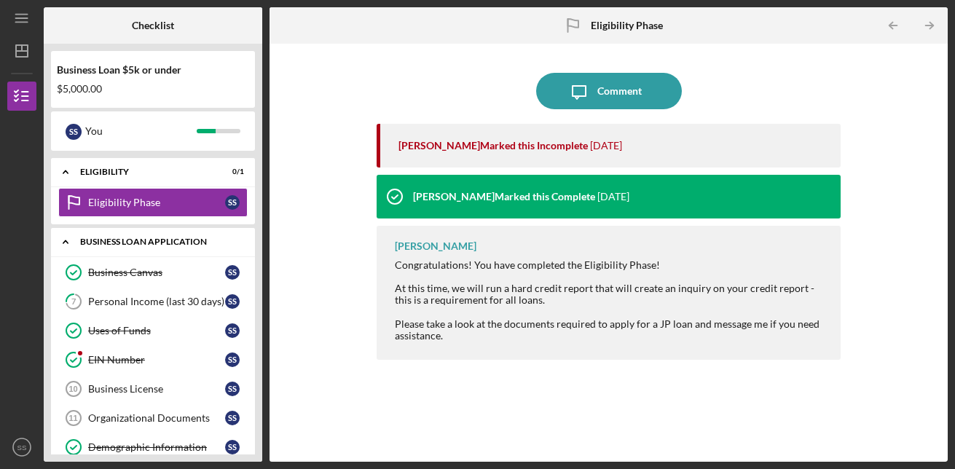
click at [138, 236] on div "Icon/Expander BUSINESS LOAN APPLICATION 5 / 10" at bounding box center [153, 242] width 204 height 30
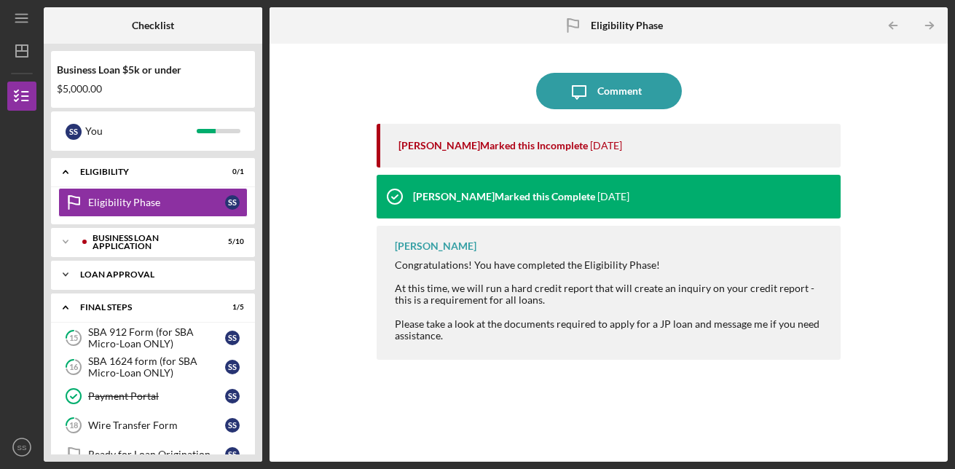
click at [119, 278] on div "Icon/Expander Loan Approval 0 / 1" at bounding box center [153, 274] width 204 height 29
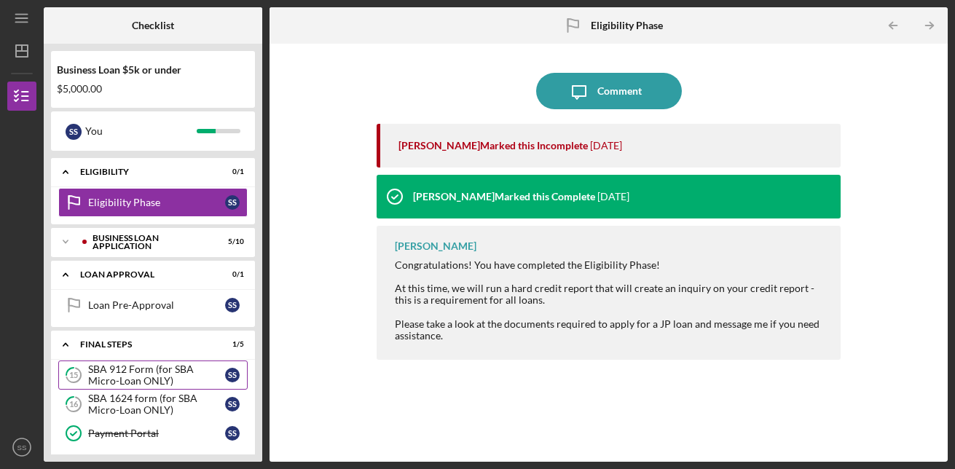
drag, startPoint x: 127, startPoint y: 375, endPoint x: 139, endPoint y: 374, distance: 12.5
click at [130, 374] on div "SBA 912 Form (for SBA Micro-Loan ONLY)" at bounding box center [156, 375] width 137 height 23
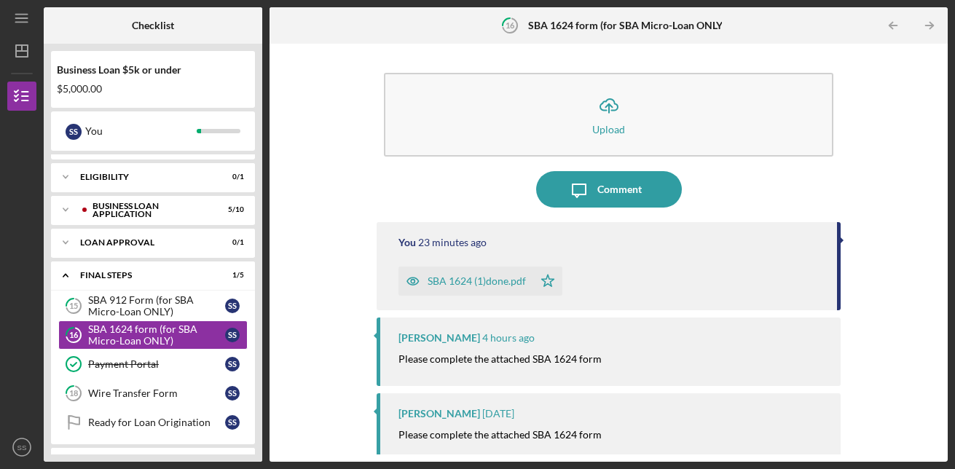
scroll to position [183, 0]
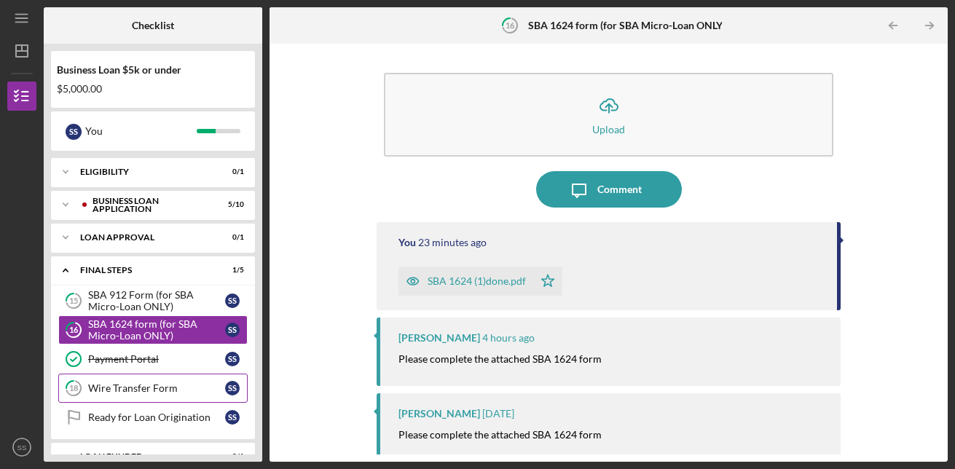
click at [158, 391] on div "Wire Transfer Form" at bounding box center [156, 389] width 137 height 12
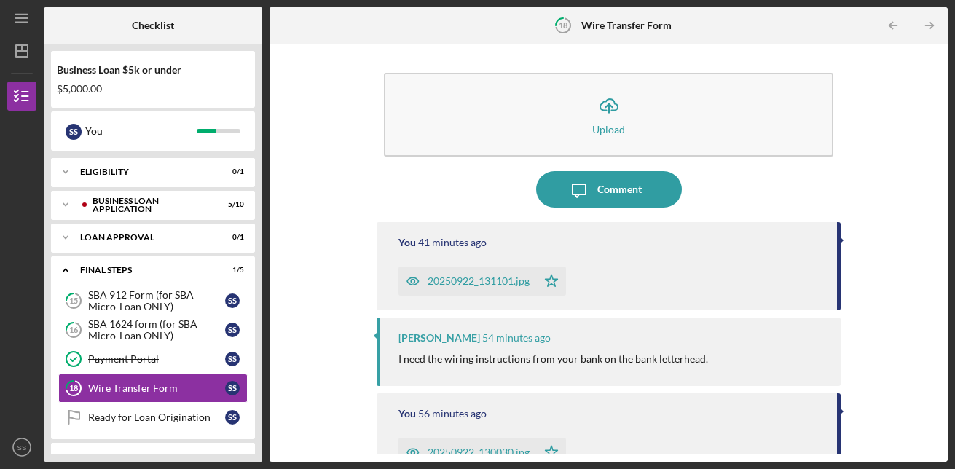
click at [477, 281] on div "20250922_131101.jpg" at bounding box center [479, 281] width 102 height 12
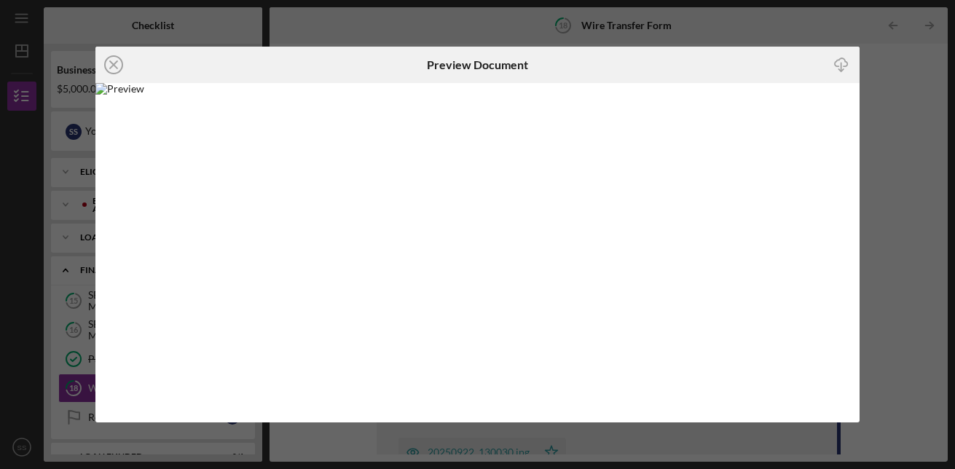
click at [113, 58] on icon "Icon/Close" at bounding box center [113, 65] width 36 height 36
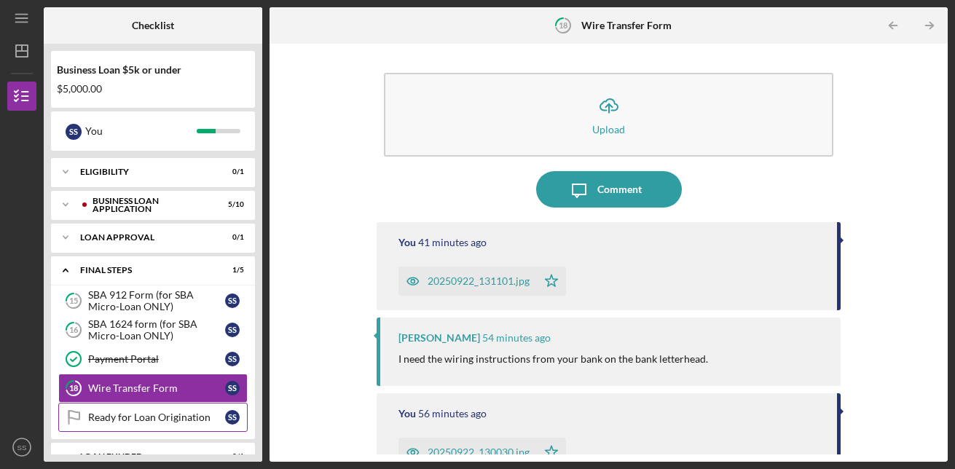
click at [154, 415] on div "Ready for Loan Origination" at bounding box center [156, 418] width 137 height 12
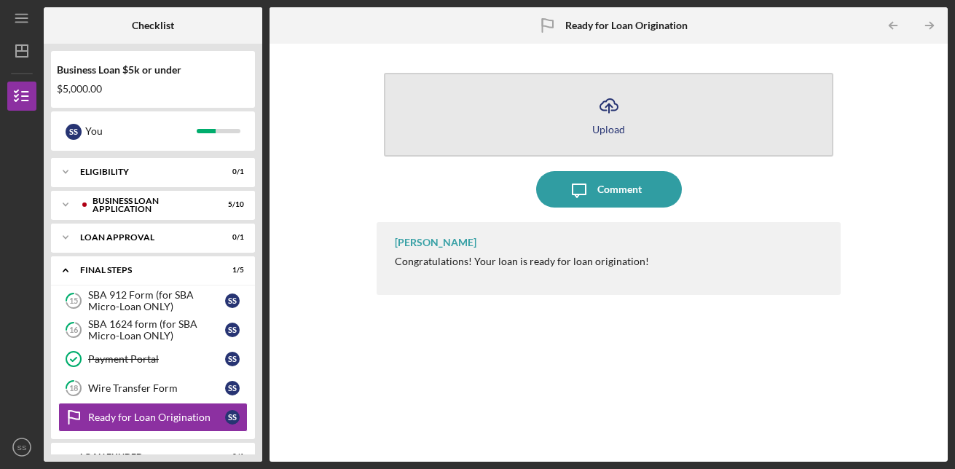
click at [609, 101] on icon "Icon/Upload" at bounding box center [609, 105] width 36 height 36
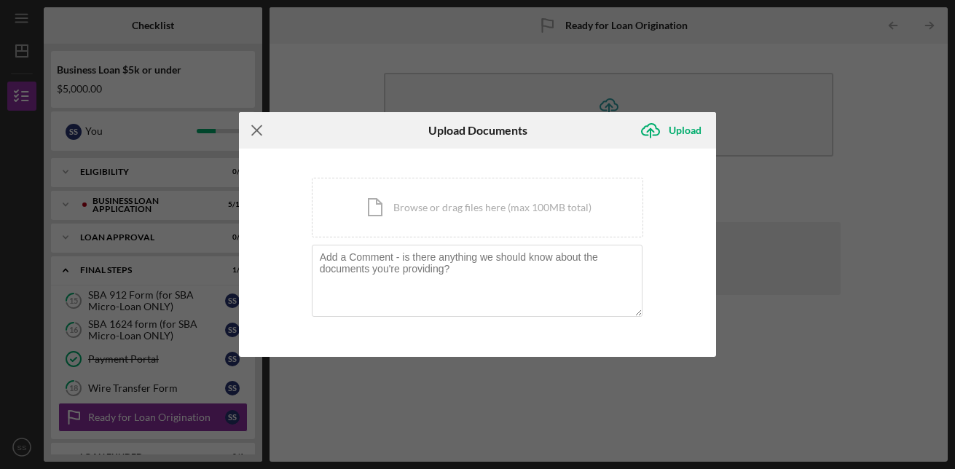
click at [256, 131] on line at bounding box center [256, 130] width 9 height 9
